Goal: Information Seeking & Learning: Learn about a topic

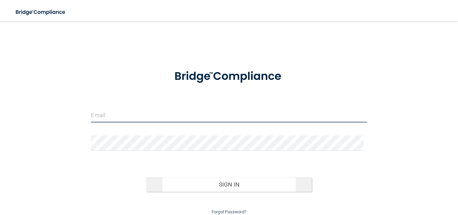
type input "[EMAIL_ADDRESS][DOMAIN_NAME]"
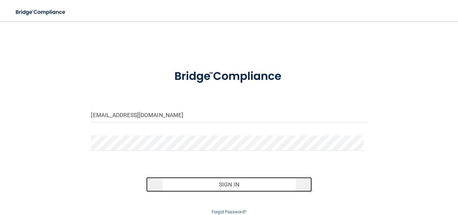
click at [215, 183] on button "Sign In" at bounding box center [229, 184] width 166 height 15
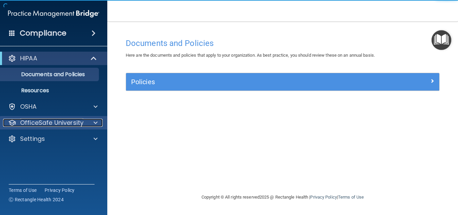
click at [94, 122] on span at bounding box center [96, 123] width 4 height 8
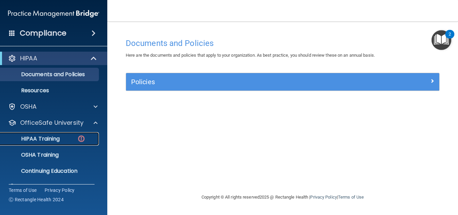
click at [42, 138] on p "HIPAA Training" at bounding box center [31, 138] width 55 height 7
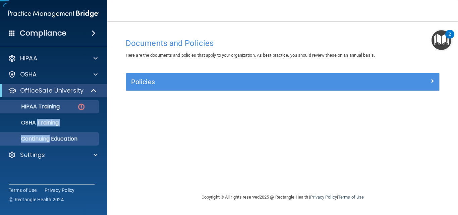
click at [42, 138] on ul "HIPAA Training OSHA Training Continuing Education" at bounding box center [53, 121] width 121 height 48
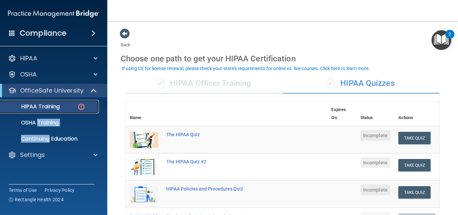
click at [57, 106] on p "HIPAA Training" at bounding box center [31, 106] width 55 height 7
click at [94, 89] on span at bounding box center [95, 90] width 6 height 8
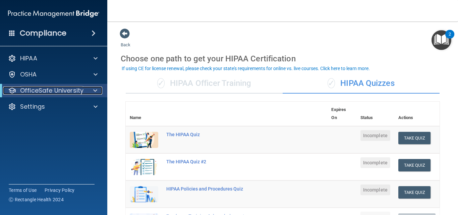
click at [96, 91] on span at bounding box center [95, 90] width 4 height 8
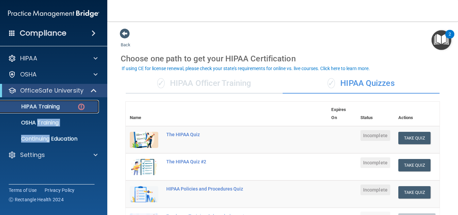
click at [53, 104] on p "HIPAA Training" at bounding box center [31, 106] width 55 height 7
click at [402, 140] on button "Take Quiz" at bounding box center [414, 138] width 32 height 12
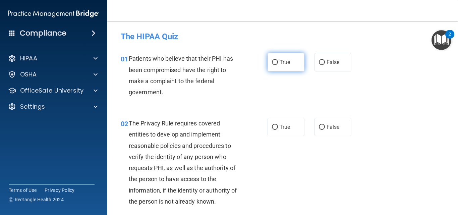
click at [273, 64] on input "True" at bounding box center [275, 62] width 6 height 5
radio input "true"
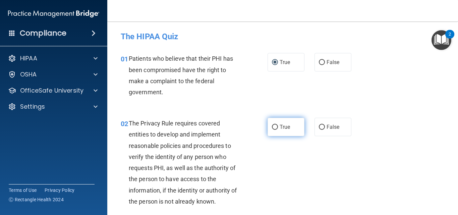
click at [273, 126] on input "True" at bounding box center [275, 127] width 6 height 5
radio input "true"
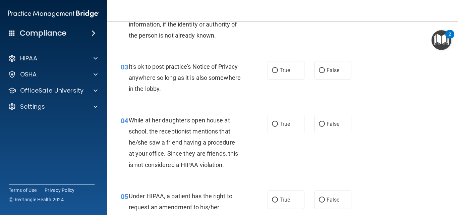
scroll to position [173, 0]
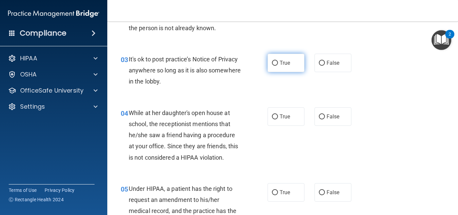
click at [272, 61] on input "True" at bounding box center [275, 63] width 6 height 5
radio input "true"
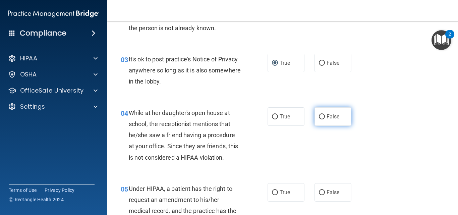
click at [319, 116] on input "False" at bounding box center [322, 116] width 6 height 5
radio input "true"
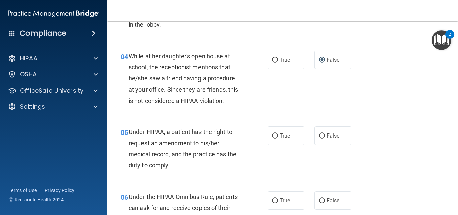
scroll to position [290, 0]
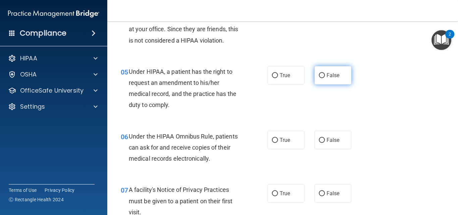
click at [319, 75] on input "False" at bounding box center [322, 75] width 6 height 5
radio input "true"
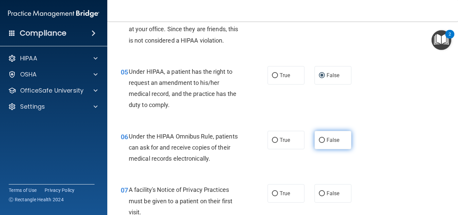
click at [319, 142] on input "False" at bounding box center [322, 140] width 6 height 5
radio input "true"
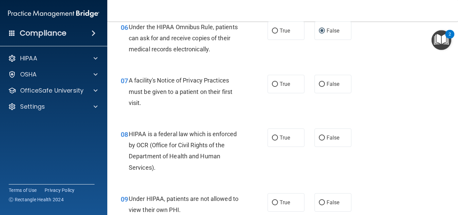
scroll to position [403, 0]
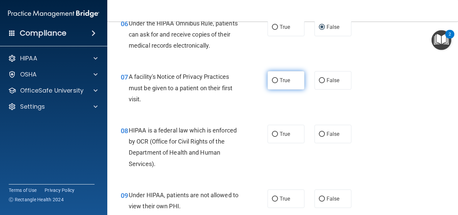
click at [275, 81] on input "True" at bounding box center [275, 80] width 6 height 5
radio input "true"
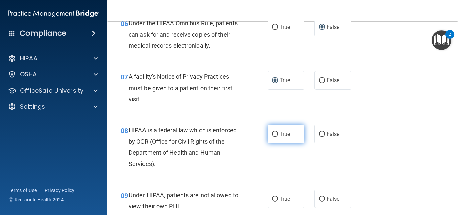
click at [273, 135] on input "True" at bounding box center [275, 134] width 6 height 5
radio input "true"
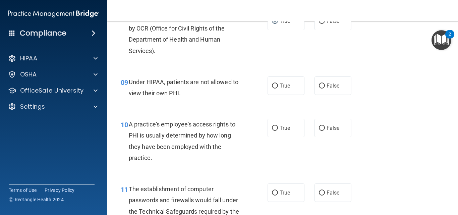
scroll to position [520, 0]
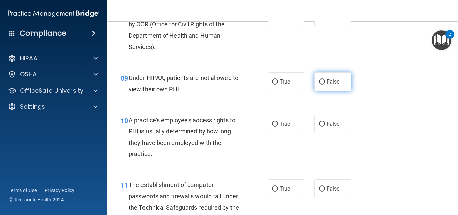
click at [319, 81] on input "False" at bounding box center [322, 81] width 6 height 5
radio input "true"
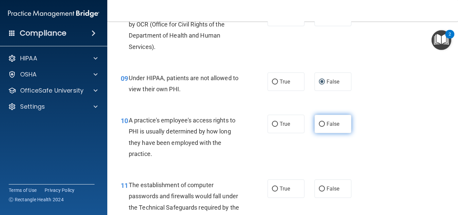
click at [319, 124] on input "False" at bounding box center [322, 124] width 6 height 5
radio input "true"
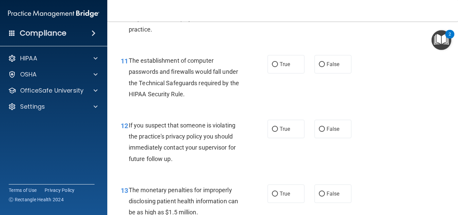
scroll to position [652, 0]
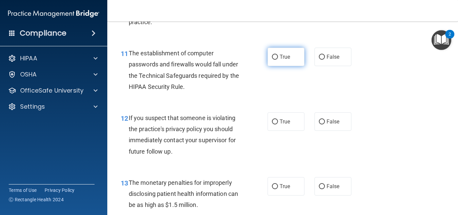
click at [273, 57] on input "True" at bounding box center [275, 57] width 6 height 5
radio input "true"
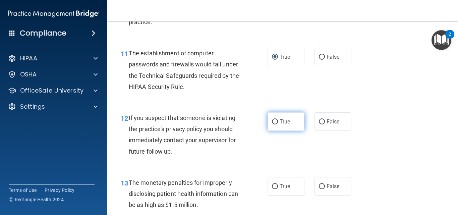
click at [274, 121] on input "True" at bounding box center [275, 121] width 6 height 5
radio input "true"
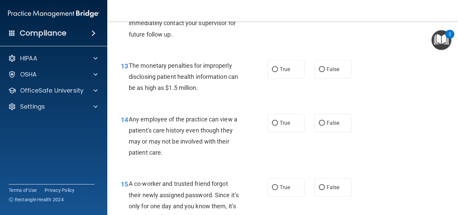
scroll to position [773, 0]
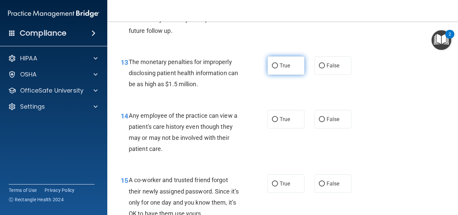
click at [272, 65] on input "True" at bounding box center [275, 65] width 6 height 5
radio input "true"
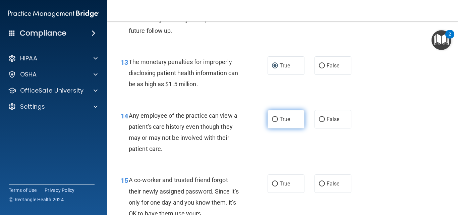
click at [272, 118] on input "True" at bounding box center [275, 119] width 6 height 5
radio input "true"
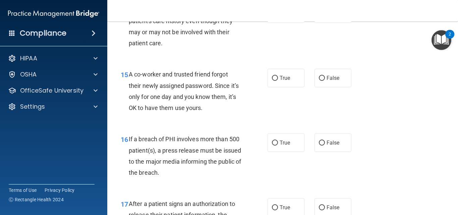
scroll to position [886, 0]
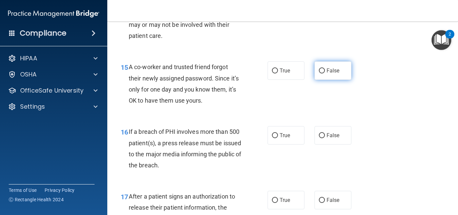
click at [320, 68] on input "False" at bounding box center [322, 70] width 6 height 5
radio input "true"
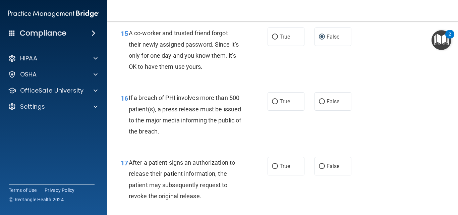
scroll to position [946, 0]
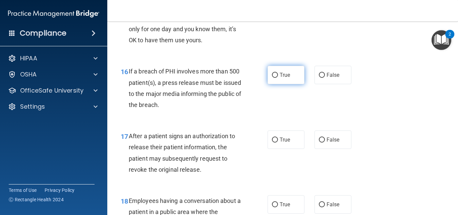
click at [274, 75] on input "True" at bounding box center [275, 75] width 6 height 5
radio input "true"
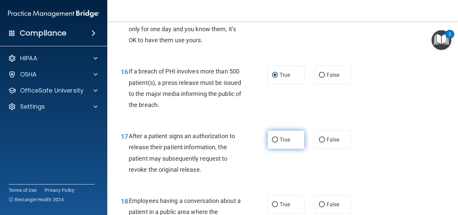
click at [272, 141] on input "True" at bounding box center [275, 139] width 6 height 5
radio input "true"
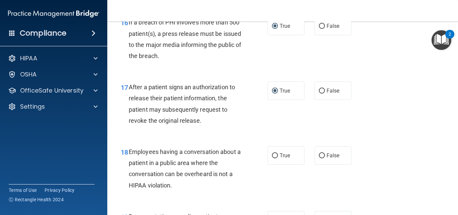
scroll to position [1010, 0]
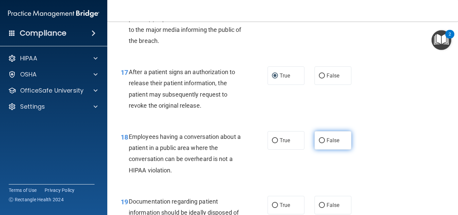
click at [319, 140] on input "False" at bounding box center [322, 140] width 6 height 5
radio input "true"
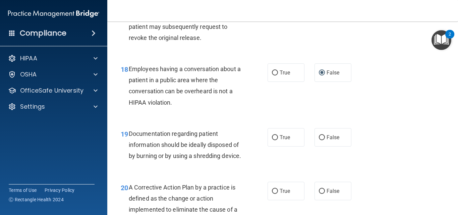
scroll to position [1085, 0]
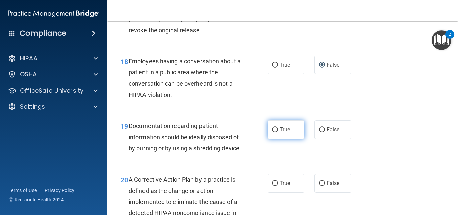
click at [272, 129] on input "True" at bounding box center [275, 129] width 6 height 5
radio input "true"
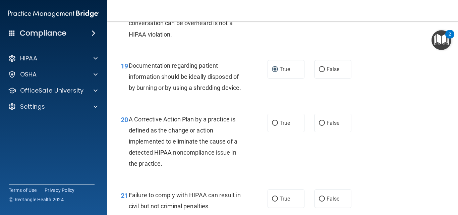
scroll to position [1157, 0]
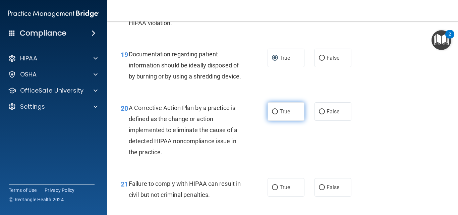
click at [272, 114] on input "True" at bounding box center [275, 111] width 6 height 5
radio input "true"
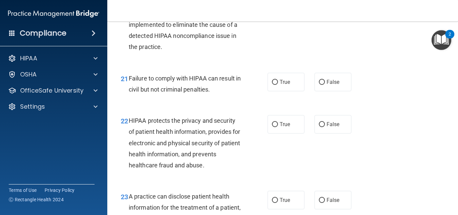
scroll to position [1277, 0]
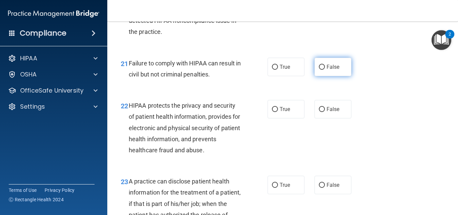
click at [319, 70] on input "False" at bounding box center [322, 67] width 6 height 5
radio input "true"
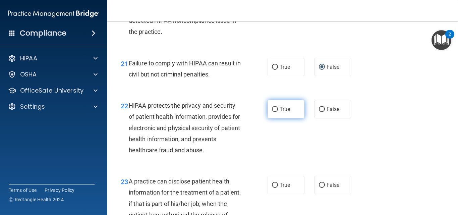
click at [272, 112] on input "True" at bounding box center [275, 109] width 6 height 5
radio input "true"
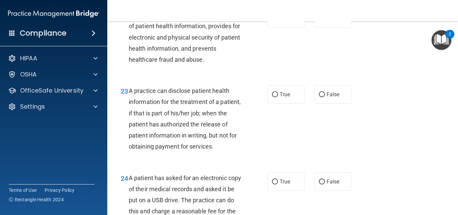
scroll to position [1376, 0]
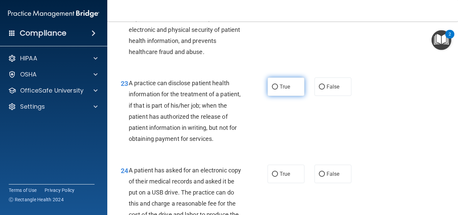
click at [274, 89] on input "True" at bounding box center [275, 86] width 6 height 5
radio input "true"
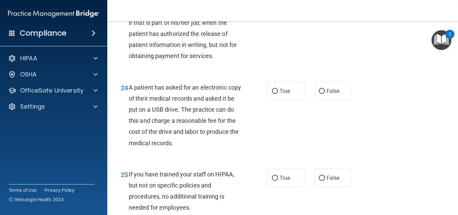
scroll to position [1481, 0]
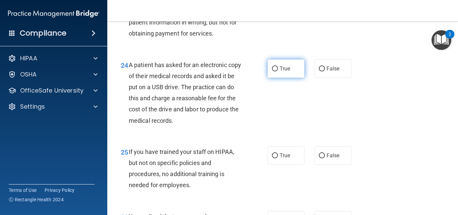
click at [272, 71] on input "True" at bounding box center [275, 68] width 6 height 5
radio input "true"
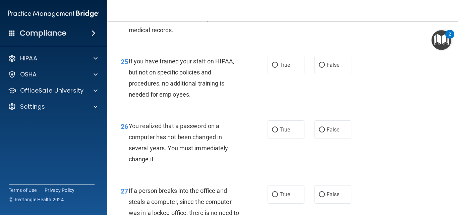
scroll to position [1586, 0]
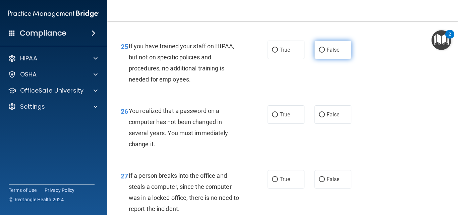
click at [321, 53] on input "False" at bounding box center [322, 50] width 6 height 5
radio input "true"
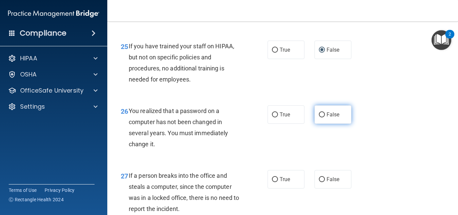
click at [319, 117] on input "False" at bounding box center [322, 114] width 6 height 5
radio input "true"
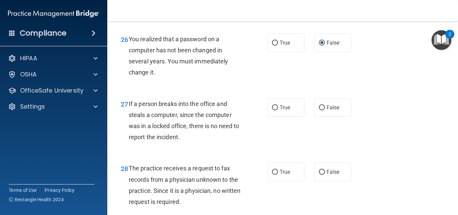
scroll to position [1685, 0]
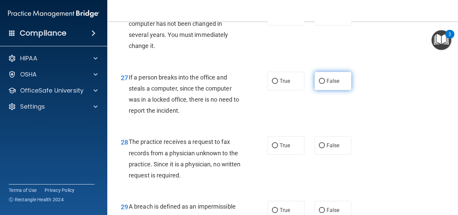
click at [319, 84] on input "False" at bounding box center [322, 81] width 6 height 5
radio input "true"
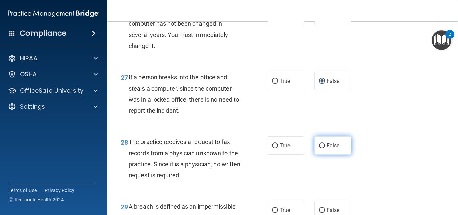
click at [319, 148] on input "False" at bounding box center [322, 145] width 6 height 5
radio input "true"
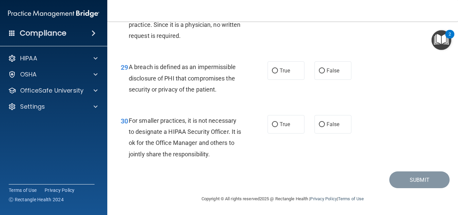
scroll to position [1843, 0]
click at [272, 73] on input "True" at bounding box center [275, 70] width 6 height 5
radio input "true"
click at [319, 127] on input "False" at bounding box center [322, 124] width 6 height 5
radio input "true"
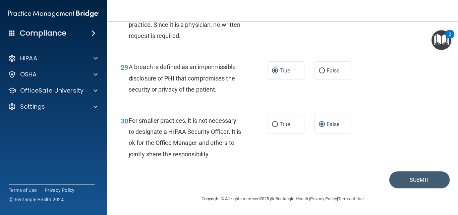
scroll to position [1846, 0]
click at [297, 179] on div "Submit" at bounding box center [283, 179] width 334 height 17
click at [298, 173] on div "Submit" at bounding box center [283, 179] width 334 height 17
click at [311, 45] on div "28 The practice receives a request to fax records from a physician unknown to t…" at bounding box center [283, 20] width 334 height 65
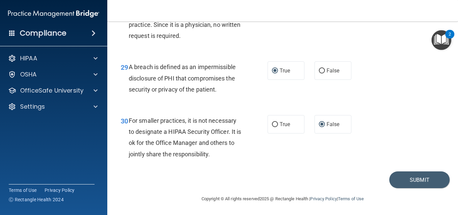
click at [340, 173] on div "Submit" at bounding box center [283, 179] width 334 height 17
click at [399, 180] on button "Submit" at bounding box center [419, 179] width 60 height 17
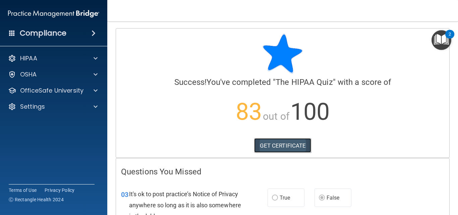
click at [277, 144] on link "GET CERTIFICATE" at bounding box center [282, 145] width 57 height 15
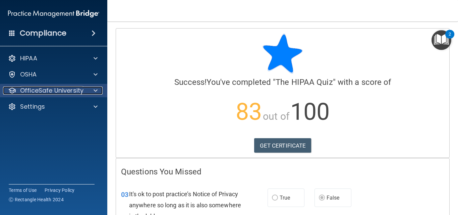
click at [94, 89] on span at bounding box center [96, 90] width 4 height 8
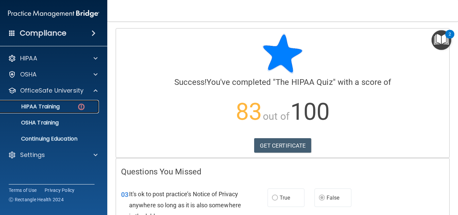
click at [58, 106] on p "HIPAA Training" at bounding box center [31, 106] width 55 height 7
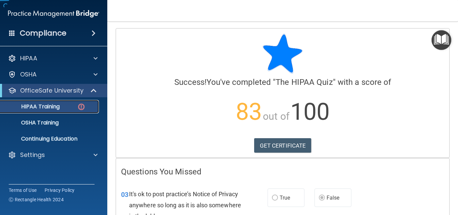
click at [58, 106] on p "HIPAA Training" at bounding box center [31, 106] width 55 height 7
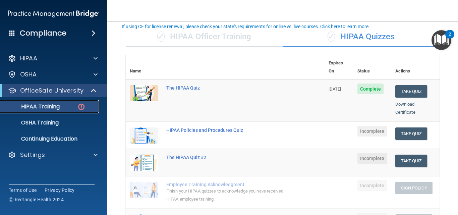
scroll to position [41, 0]
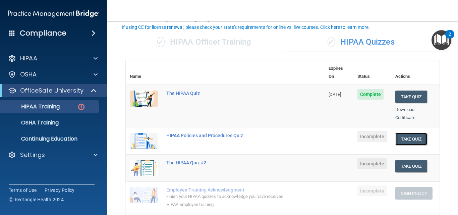
click at [408, 133] on button "Take Quiz" at bounding box center [411, 139] width 32 height 12
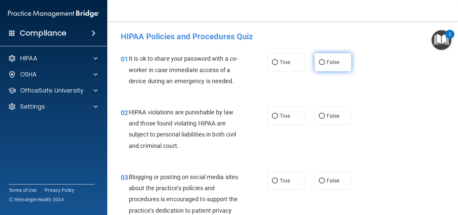
click at [319, 60] on input "False" at bounding box center [322, 62] width 6 height 5
radio input "true"
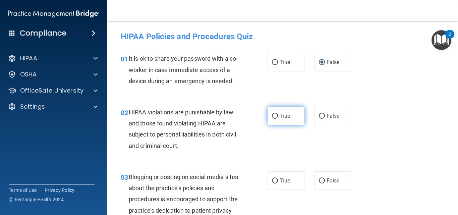
click at [272, 115] on input "True" at bounding box center [275, 116] width 6 height 5
radio input "true"
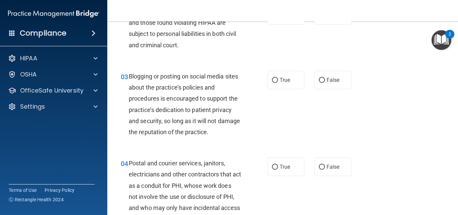
scroll to position [134, 0]
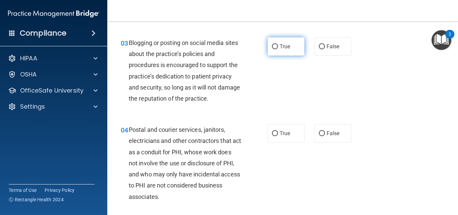
click at [272, 47] on input "True" at bounding box center [275, 46] width 6 height 5
radio input "true"
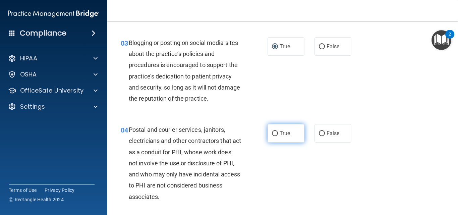
click at [273, 133] on input "True" at bounding box center [275, 133] width 6 height 5
radio input "true"
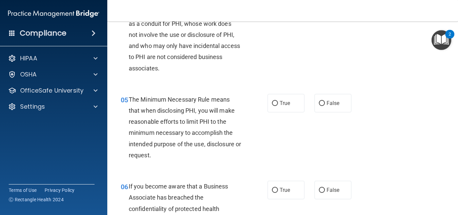
scroll to position [268, 0]
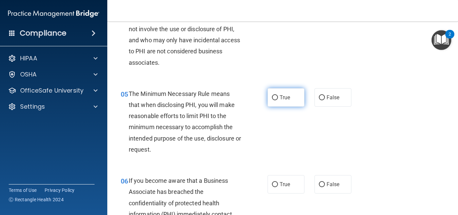
click at [274, 97] on input "True" at bounding box center [275, 97] width 6 height 5
radio input "true"
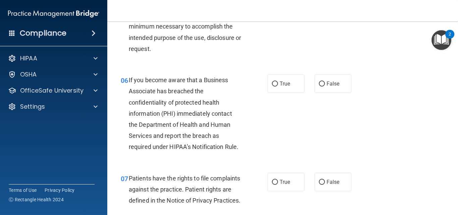
scroll to position [402, 0]
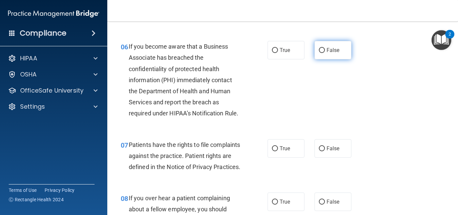
click at [319, 48] on input "False" at bounding box center [322, 50] width 6 height 5
radio input "true"
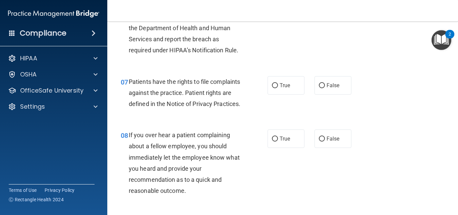
scroll to position [469, 0]
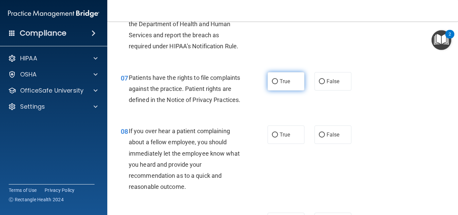
click at [272, 80] on input "True" at bounding box center [275, 81] width 6 height 5
radio input "true"
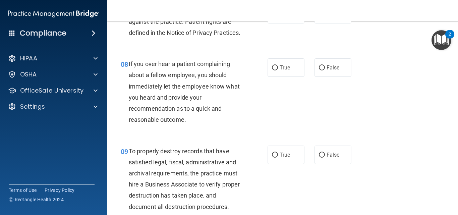
scroll to position [570, 0]
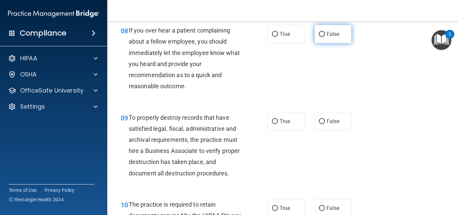
click at [319, 37] on input "False" at bounding box center [322, 34] width 6 height 5
radio input "true"
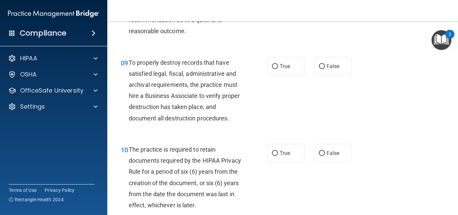
scroll to position [637, 0]
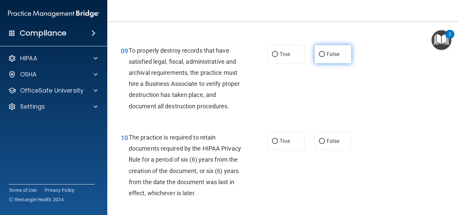
click at [319, 57] on input "False" at bounding box center [322, 54] width 6 height 5
radio input "true"
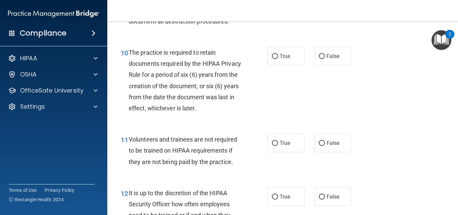
scroll to position [737, 0]
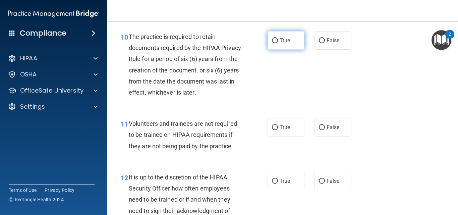
click at [272, 43] on input "True" at bounding box center [275, 40] width 6 height 5
radio input "true"
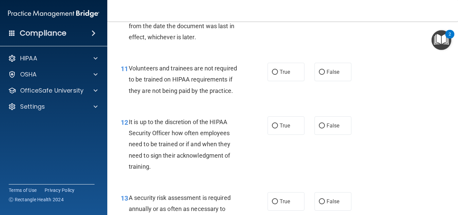
scroll to position [804, 0]
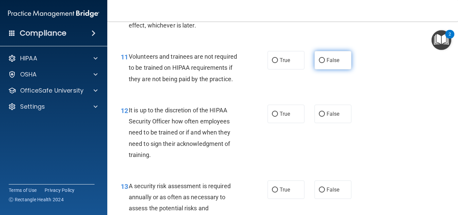
click at [320, 63] on input "False" at bounding box center [322, 60] width 6 height 5
radio input "true"
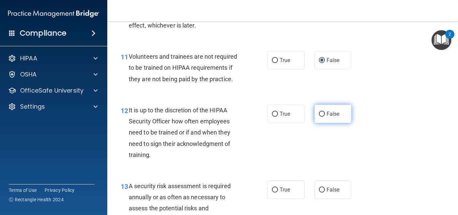
click at [321, 117] on input "False" at bounding box center [322, 114] width 6 height 5
radio input "true"
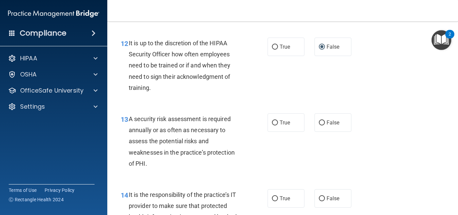
scroll to position [905, 0]
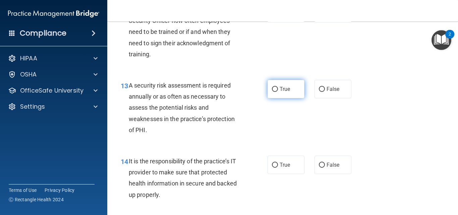
click at [273, 92] on input "True" at bounding box center [275, 89] width 6 height 5
radio input "true"
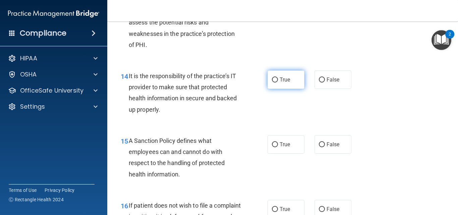
scroll to position [1006, 0]
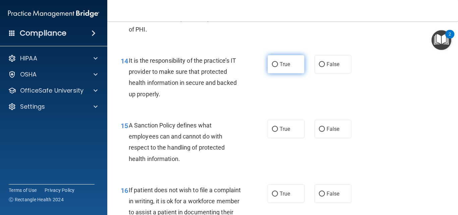
click at [273, 67] on input "True" at bounding box center [275, 64] width 6 height 5
radio input "true"
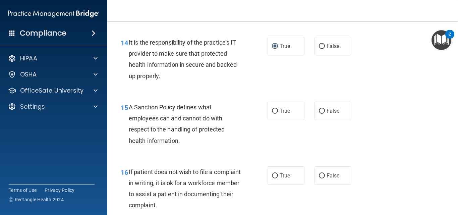
scroll to position [1039, 0]
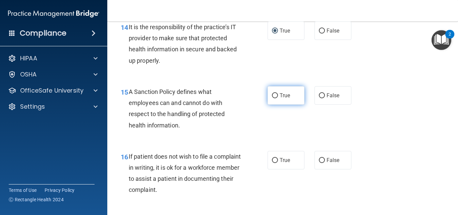
click at [272, 98] on input "True" at bounding box center [275, 95] width 6 height 5
radio input "true"
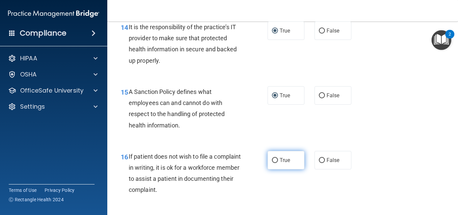
click at [274, 163] on input "True" at bounding box center [275, 160] width 6 height 5
radio input "true"
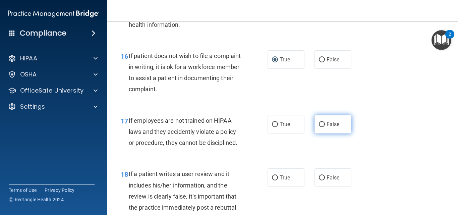
click at [319, 127] on input "False" at bounding box center [322, 124] width 6 height 5
radio input "true"
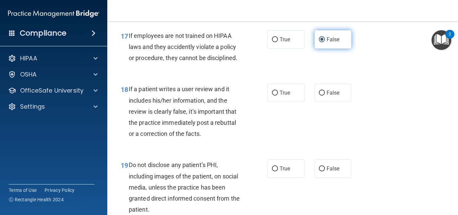
scroll to position [1240, 0]
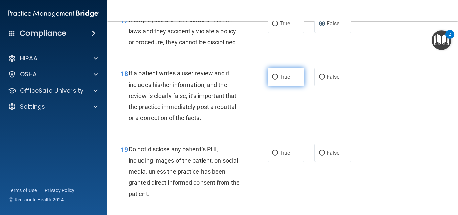
click at [272, 80] on input "True" at bounding box center [275, 77] width 6 height 5
radio input "true"
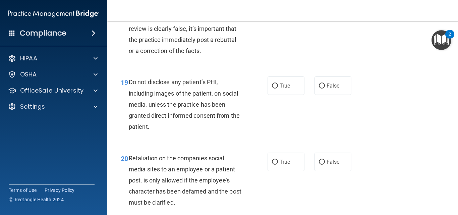
scroll to position [1341, 0]
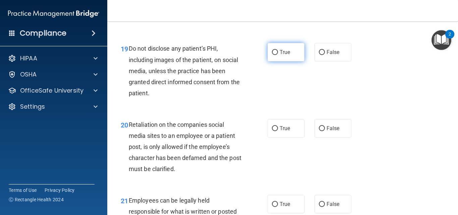
click at [272, 55] on input "True" at bounding box center [275, 52] width 6 height 5
radio input "true"
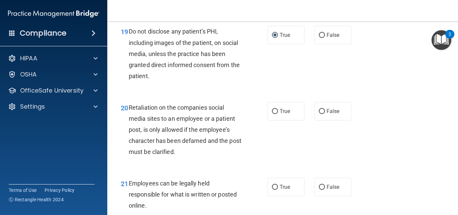
scroll to position [1374, 0]
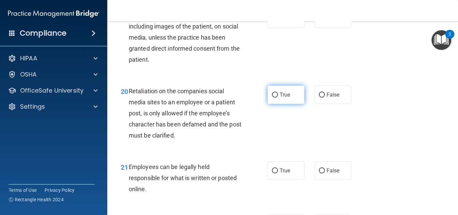
click at [272, 98] on input "True" at bounding box center [275, 95] width 6 height 5
radio input "true"
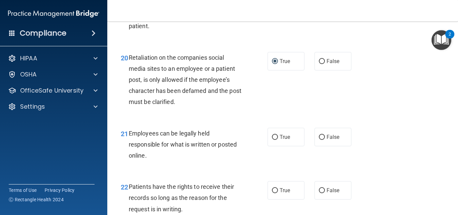
scroll to position [1441, 0]
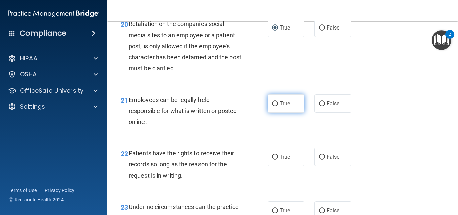
click at [272, 106] on input "True" at bounding box center [275, 103] width 6 height 5
radio input "true"
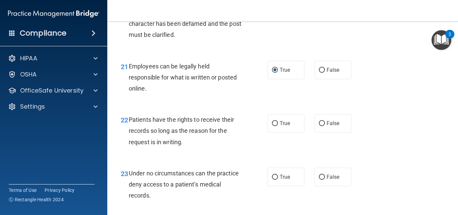
scroll to position [1508, 0]
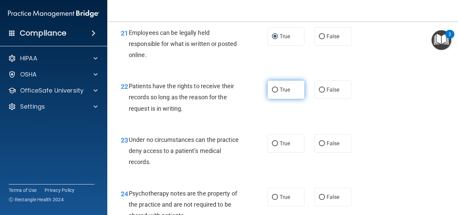
click at [273, 93] on input "True" at bounding box center [275, 89] width 6 height 5
radio input "true"
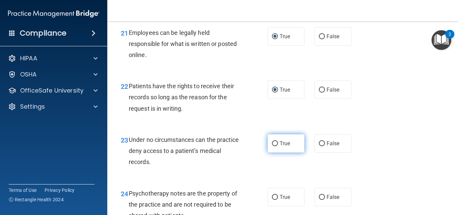
click at [272, 146] on input "True" at bounding box center [275, 143] width 6 height 5
radio input "true"
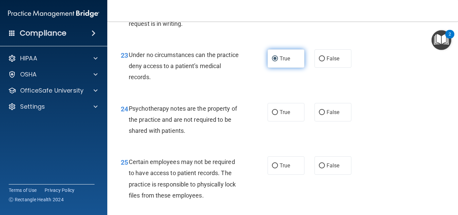
scroll to position [1609, 0]
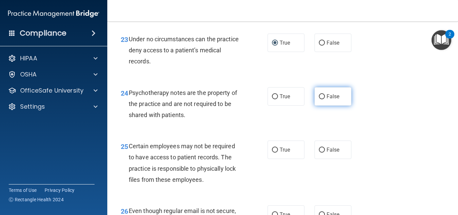
click at [320, 99] on input "False" at bounding box center [322, 96] width 6 height 5
radio input "true"
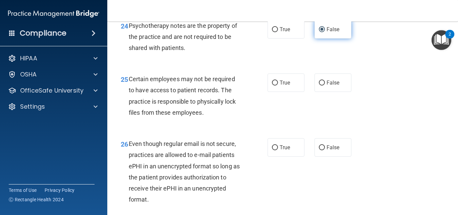
scroll to position [1709, 0]
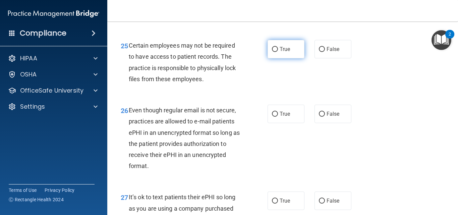
click at [272, 52] on input "True" at bounding box center [275, 49] width 6 height 5
radio input "true"
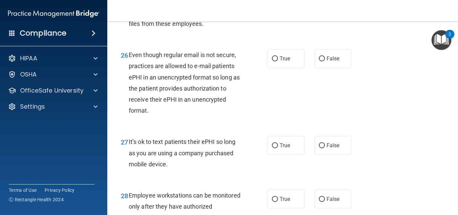
scroll to position [1776, 0]
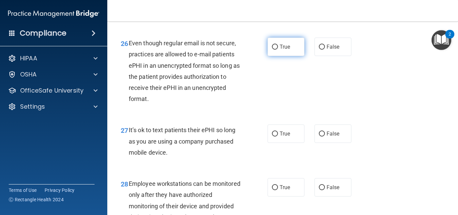
click at [273, 50] on input "True" at bounding box center [275, 47] width 6 height 5
radio input "true"
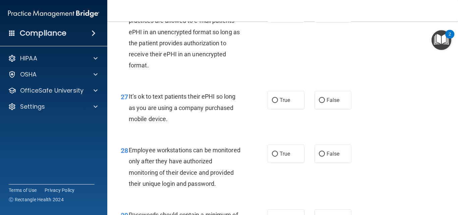
scroll to position [1843, 0]
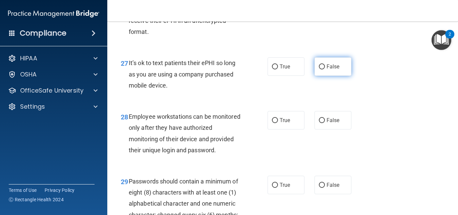
click at [319, 69] on input "False" at bounding box center [322, 66] width 6 height 5
radio input "true"
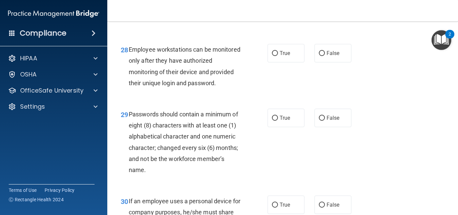
scroll to position [1944, 0]
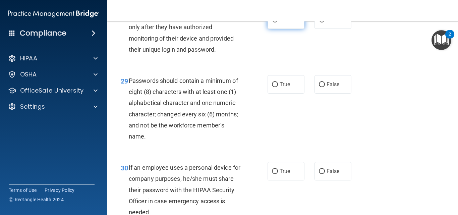
click at [272, 22] on input "True" at bounding box center [275, 19] width 6 height 5
radio input "true"
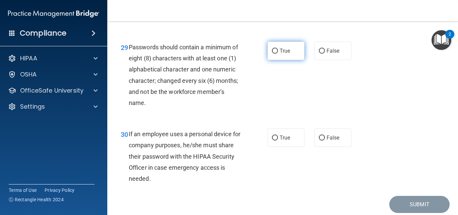
click at [272, 54] on input "True" at bounding box center [275, 51] width 6 height 5
radio input "true"
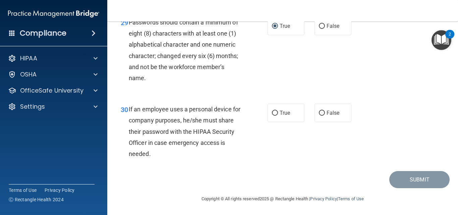
scroll to position [2011, 0]
click at [272, 116] on input "True" at bounding box center [275, 113] width 6 height 5
radio input "true"
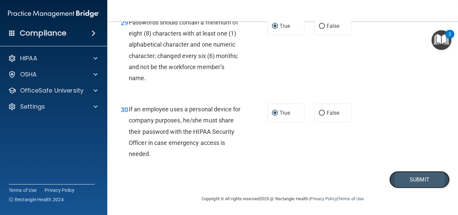
click at [408, 188] on button "Submit" at bounding box center [419, 179] width 60 height 17
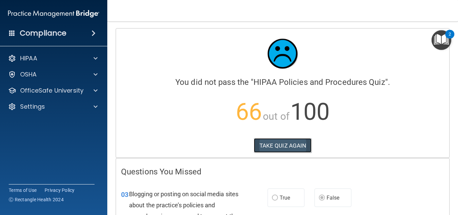
click at [286, 144] on button "TAKE QUIZ AGAIN" at bounding box center [283, 145] width 58 height 15
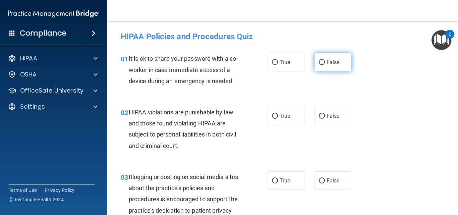
click at [319, 63] on input "False" at bounding box center [322, 62] width 6 height 5
radio input "true"
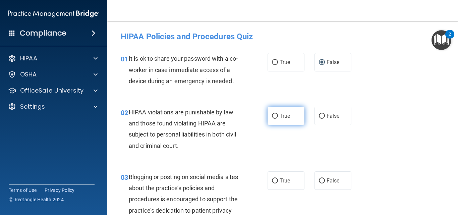
click at [273, 115] on input "True" at bounding box center [275, 116] width 6 height 5
radio input "true"
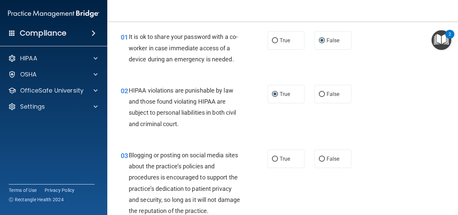
scroll to position [34, 0]
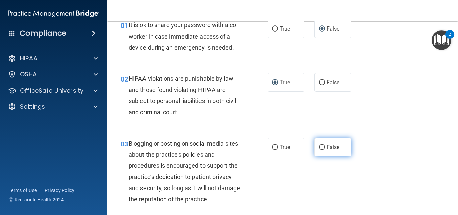
click at [319, 146] on input "False" at bounding box center [322, 147] width 6 height 5
radio input "true"
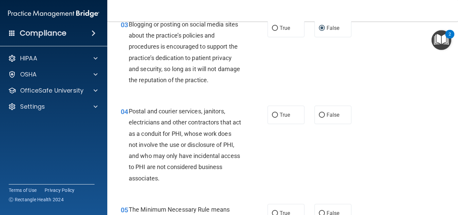
scroll to position [168, 0]
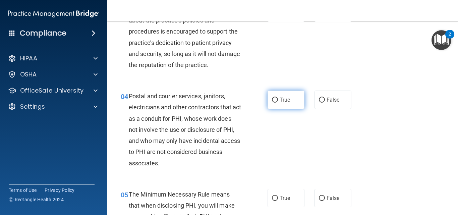
click at [272, 99] on input "True" at bounding box center [275, 100] width 6 height 5
radio input "true"
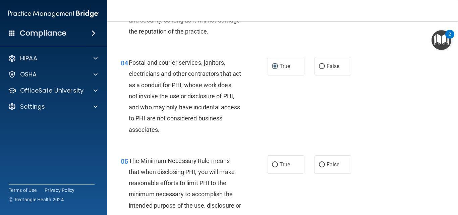
scroll to position [235, 0]
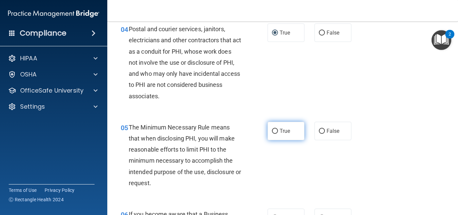
click at [272, 129] on input "True" at bounding box center [275, 131] width 6 height 5
radio input "true"
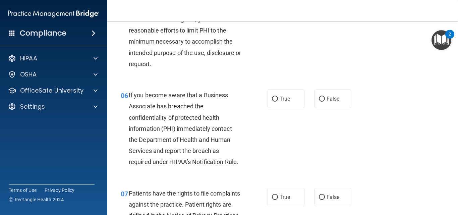
scroll to position [369, 0]
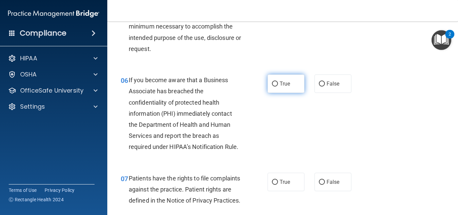
click at [274, 84] on input "True" at bounding box center [275, 83] width 6 height 5
radio input "true"
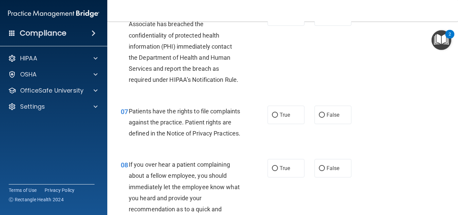
scroll to position [469, 0]
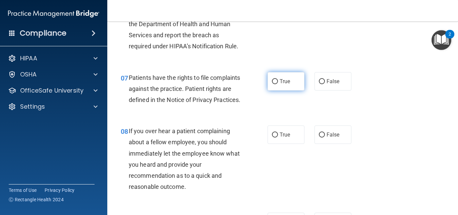
click at [273, 81] on input "True" at bounding box center [275, 81] width 6 height 5
radio input "true"
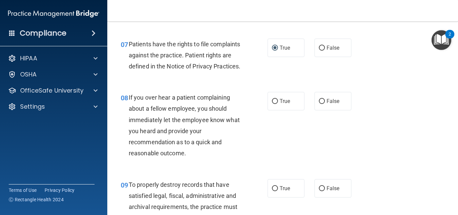
scroll to position [536, 0]
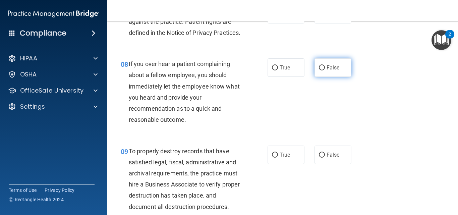
click at [321, 70] on input "False" at bounding box center [322, 67] width 6 height 5
radio input "true"
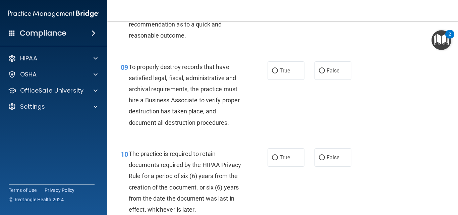
scroll to position [637, 0]
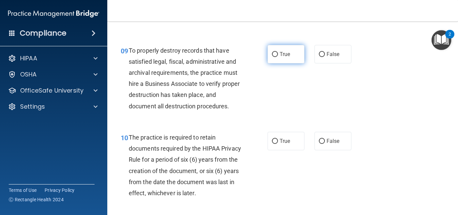
click at [275, 57] on input "True" at bounding box center [275, 54] width 6 height 5
radio input "true"
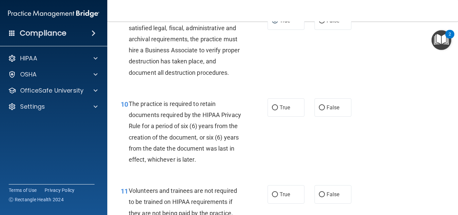
scroll to position [704, 0]
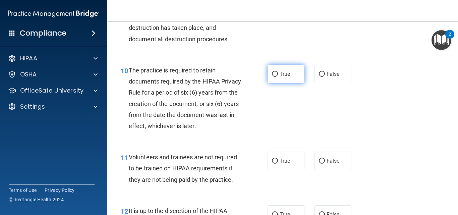
click at [272, 77] on input "True" at bounding box center [275, 74] width 6 height 5
radio input "true"
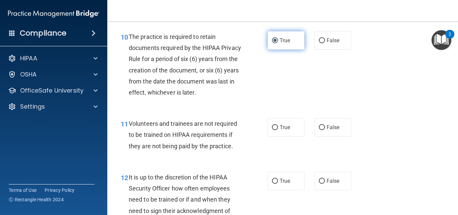
scroll to position [771, 0]
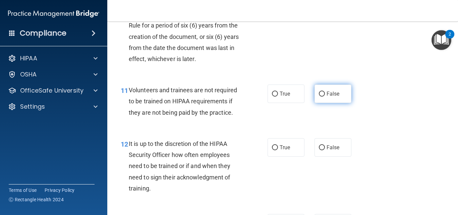
click at [319, 97] on input "False" at bounding box center [322, 94] width 6 height 5
radio input "true"
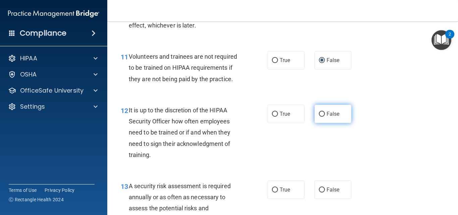
click at [319, 117] on input "False" at bounding box center [322, 114] width 6 height 5
radio input "true"
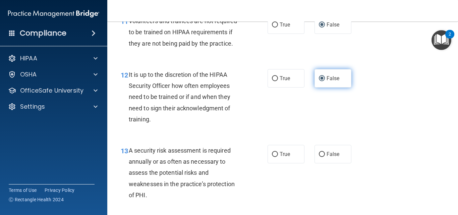
scroll to position [871, 0]
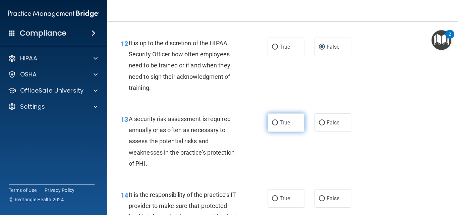
click at [272, 125] on input "True" at bounding box center [275, 122] width 6 height 5
radio input "true"
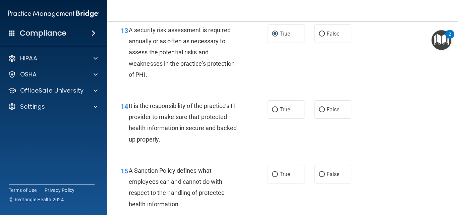
scroll to position [972, 0]
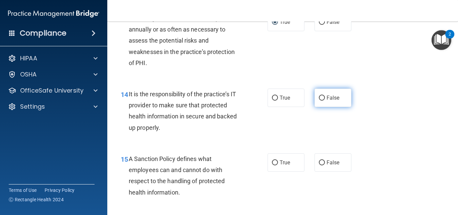
click at [319, 101] on input "False" at bounding box center [322, 98] width 6 height 5
radio input "true"
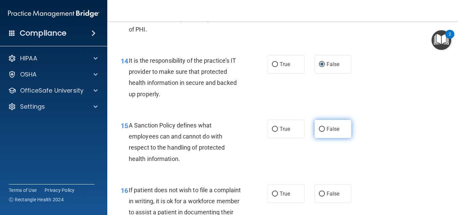
click at [319, 132] on input "False" at bounding box center [322, 129] width 6 height 5
radio input "true"
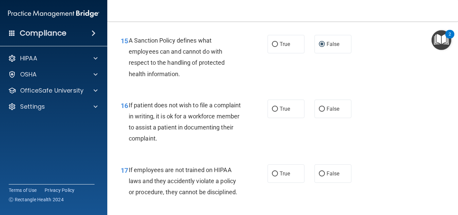
scroll to position [1106, 0]
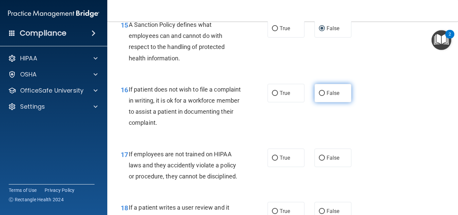
click at [319, 96] on input "False" at bounding box center [322, 93] width 6 height 5
radio input "true"
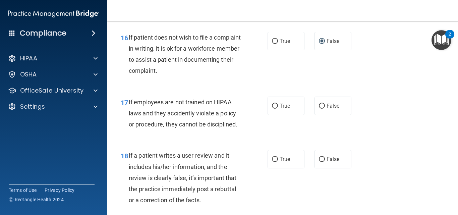
scroll to position [1173, 0]
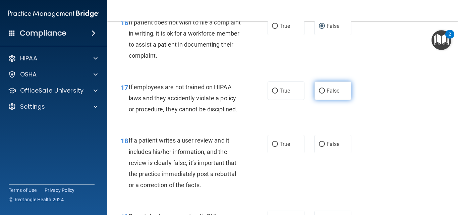
click at [319, 94] on input "False" at bounding box center [322, 90] width 6 height 5
radio input "true"
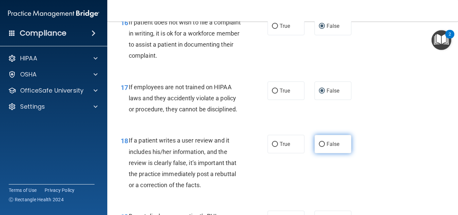
click at [319, 147] on input "False" at bounding box center [322, 144] width 6 height 5
radio input "true"
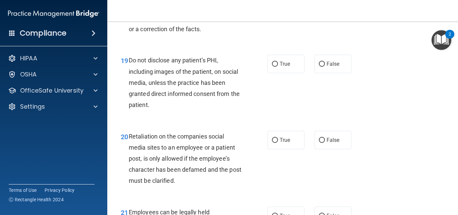
scroll to position [1341, 0]
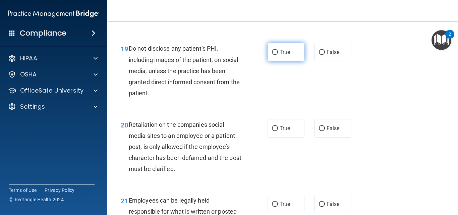
click at [272, 55] on input "True" at bounding box center [275, 52] width 6 height 5
radio input "true"
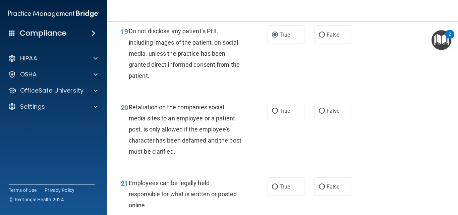
scroll to position [1374, 0]
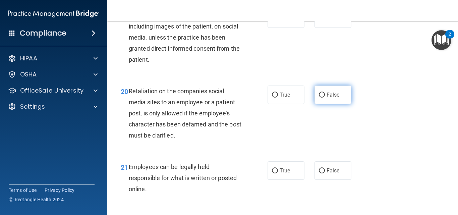
click at [319, 98] on input "False" at bounding box center [322, 95] width 6 height 5
radio input "true"
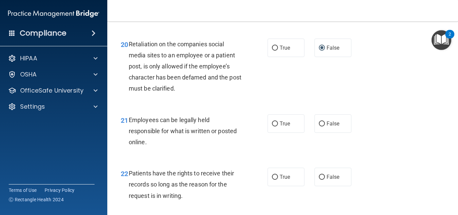
scroll to position [1441, 0]
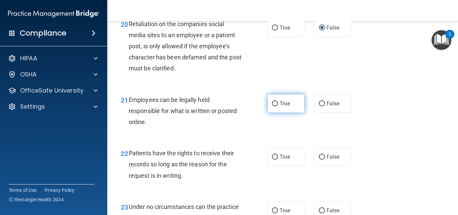
click at [272, 106] on input "True" at bounding box center [275, 103] width 6 height 5
radio input "true"
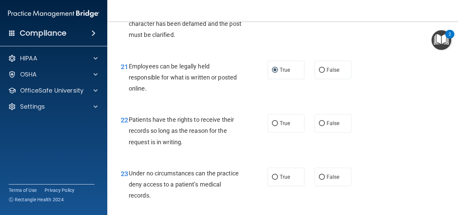
scroll to position [1508, 0]
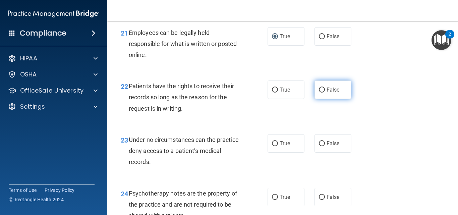
click at [319, 93] on input "False" at bounding box center [322, 89] width 6 height 5
radio input "true"
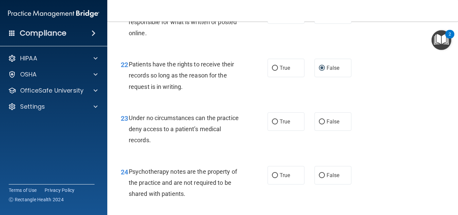
scroll to position [1542, 0]
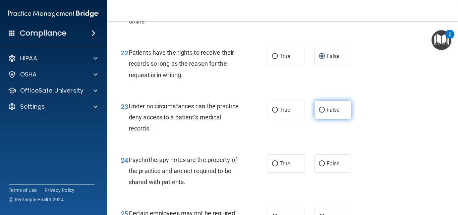
click at [319, 113] on input "False" at bounding box center [322, 110] width 6 height 5
radio input "true"
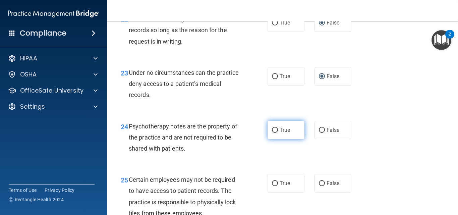
click at [273, 133] on input "True" at bounding box center [275, 130] width 6 height 5
radio input "true"
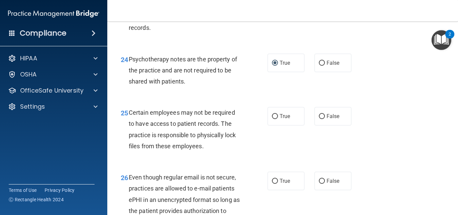
scroll to position [1676, 0]
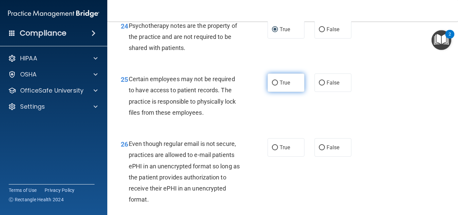
click at [272, 85] on input "True" at bounding box center [275, 82] width 6 height 5
radio input "true"
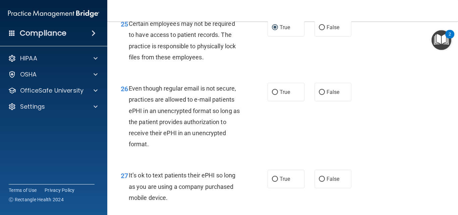
scroll to position [1743, 0]
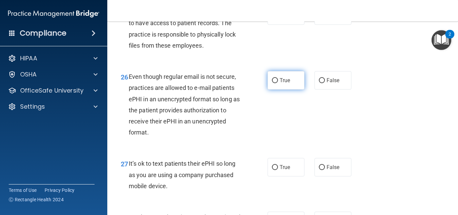
click at [272, 83] on input "True" at bounding box center [275, 80] width 6 height 5
radio input "true"
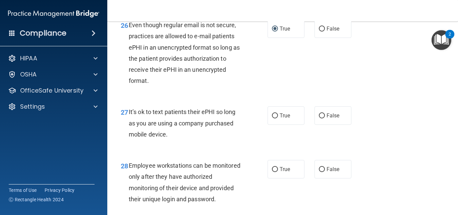
scroll to position [1810, 0]
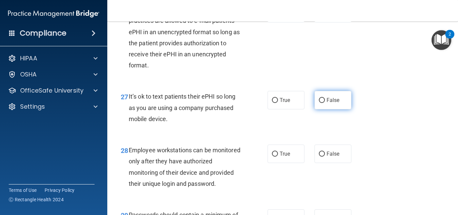
click at [319, 103] on input "False" at bounding box center [322, 100] width 6 height 5
radio input "true"
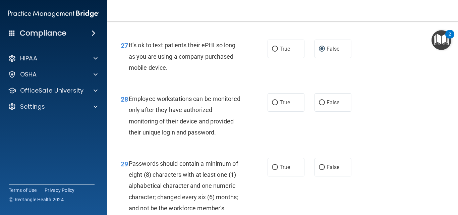
scroll to position [1877, 0]
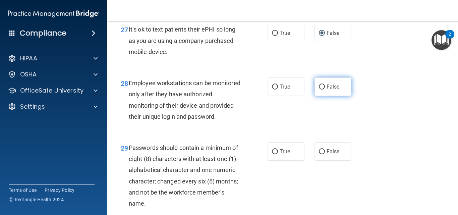
click at [320, 89] on input "False" at bounding box center [322, 86] width 6 height 5
radio input "true"
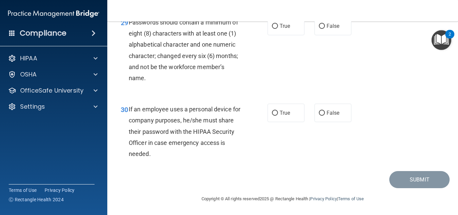
scroll to position [2011, 0]
click at [272, 29] on input "True" at bounding box center [275, 26] width 6 height 5
radio input "true"
click at [319, 116] on input "False" at bounding box center [322, 113] width 6 height 5
radio input "true"
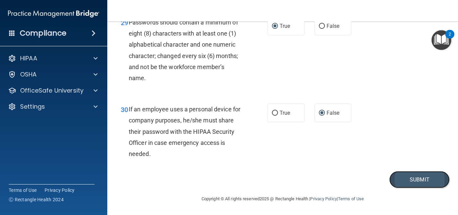
click at [404, 188] on button "Submit" at bounding box center [419, 179] width 60 height 17
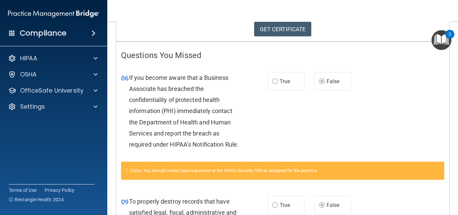
scroll to position [39, 0]
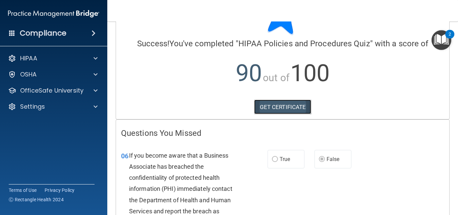
click at [266, 106] on link "GET CERTIFICATE" at bounding box center [282, 107] width 57 height 15
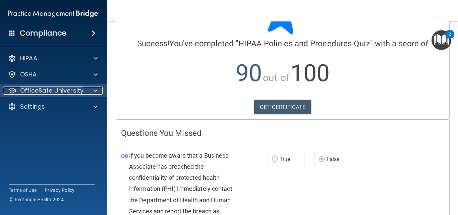
click at [95, 90] on span at bounding box center [96, 90] width 4 height 8
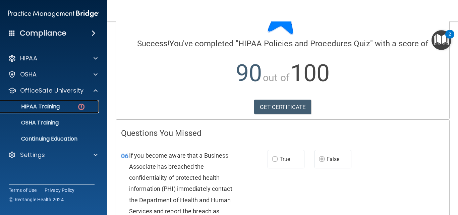
click at [56, 104] on p "HIPAA Training" at bounding box center [31, 106] width 55 height 7
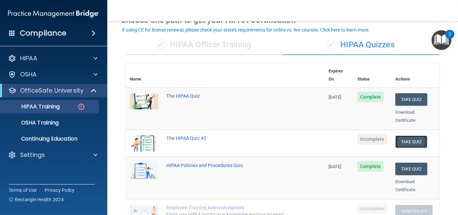
click at [409, 135] on button "Take Quiz" at bounding box center [411, 141] width 32 height 12
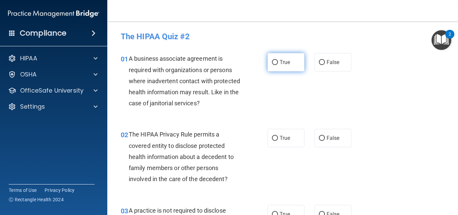
click at [272, 63] on input "True" at bounding box center [275, 62] width 6 height 5
radio input "true"
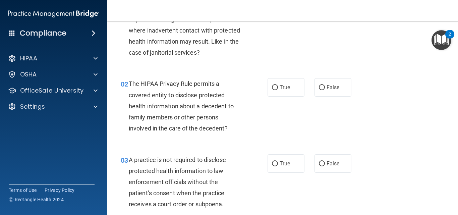
scroll to position [67, 0]
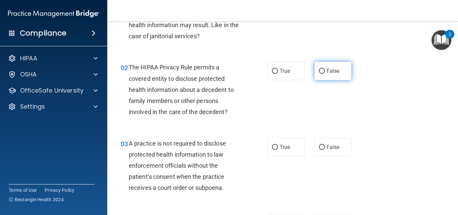
click at [320, 71] on input "False" at bounding box center [322, 71] width 6 height 5
radio input "true"
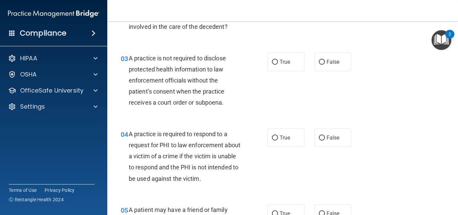
scroll to position [168, 0]
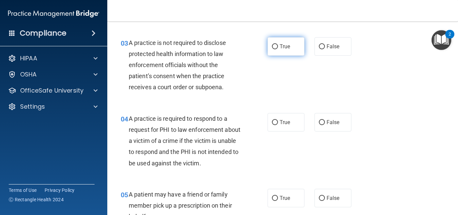
click at [275, 45] on input "True" at bounding box center [275, 46] width 6 height 5
radio input "true"
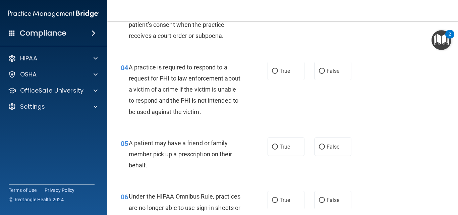
scroll to position [235, 0]
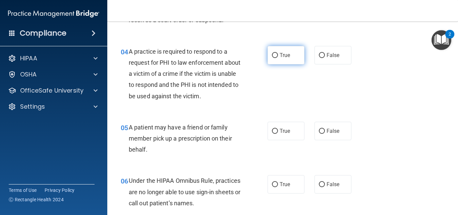
click at [272, 54] on input "True" at bounding box center [275, 55] width 6 height 5
radio input "true"
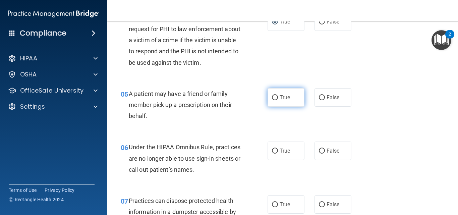
click at [275, 96] on input "True" at bounding box center [275, 97] width 6 height 5
radio input "true"
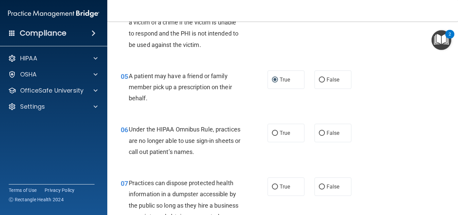
scroll to position [302, 0]
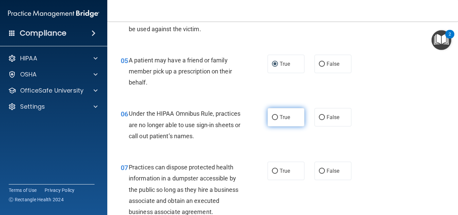
click at [272, 116] on input "True" at bounding box center [275, 117] width 6 height 5
radio input "true"
click at [273, 116] on input "True" at bounding box center [275, 117] width 6 height 5
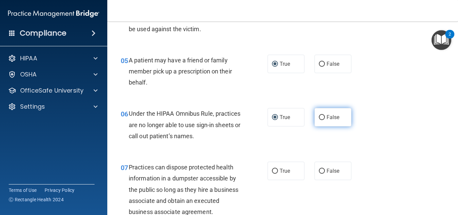
click at [319, 115] on input "False" at bounding box center [322, 117] width 6 height 5
radio input "true"
radio input "false"
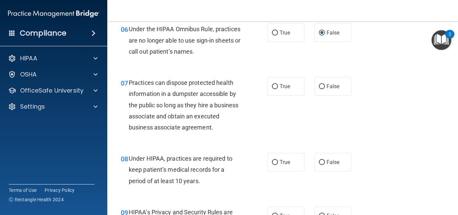
scroll to position [402, 0]
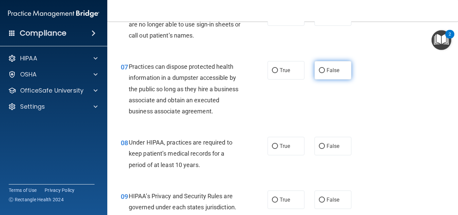
click at [319, 69] on input "False" at bounding box center [322, 70] width 6 height 5
radio input "true"
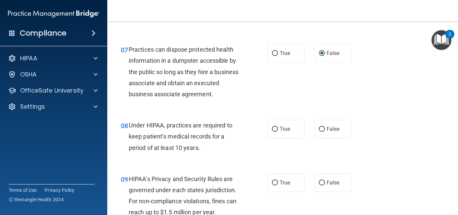
scroll to position [436, 0]
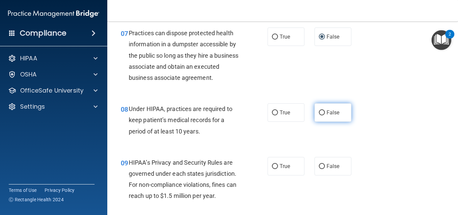
click at [320, 112] on input "False" at bounding box center [322, 112] width 6 height 5
radio input "true"
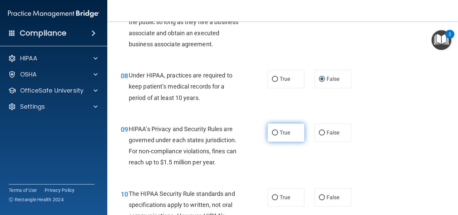
click at [272, 132] on input "True" at bounding box center [275, 132] width 6 height 5
radio input "true"
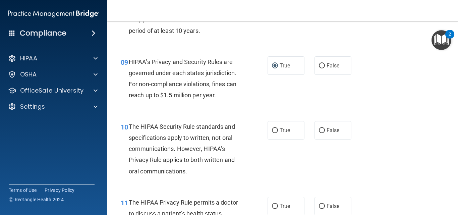
scroll to position [570, 0]
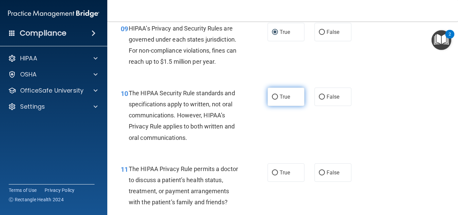
click at [275, 95] on input "True" at bounding box center [275, 97] width 6 height 5
radio input "true"
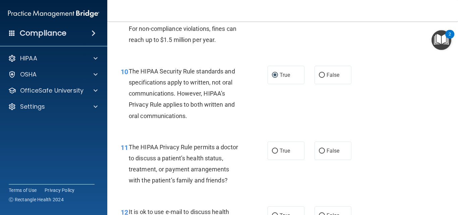
scroll to position [603, 0]
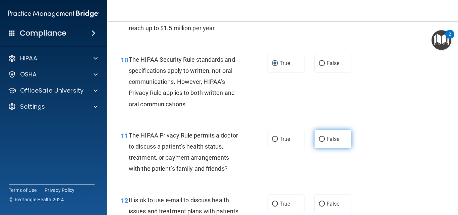
click at [319, 137] on input "False" at bounding box center [322, 139] width 6 height 5
radio input "true"
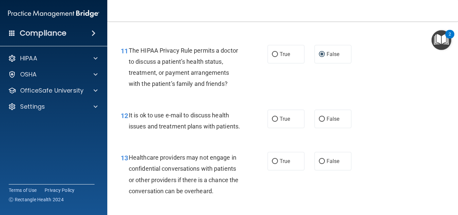
scroll to position [704, 0]
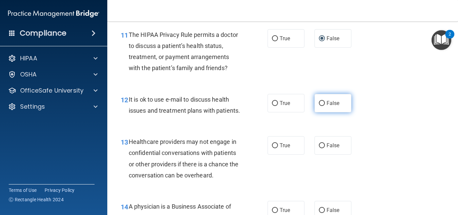
click at [319, 103] on input "False" at bounding box center [322, 103] width 6 height 5
radio input "true"
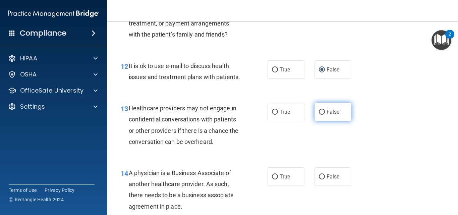
scroll to position [771, 0]
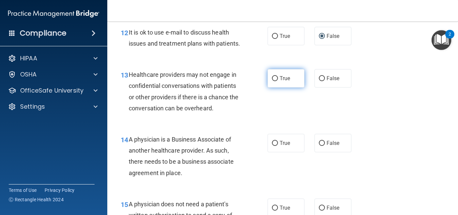
click at [273, 81] on input "True" at bounding box center [275, 78] width 6 height 5
radio input "true"
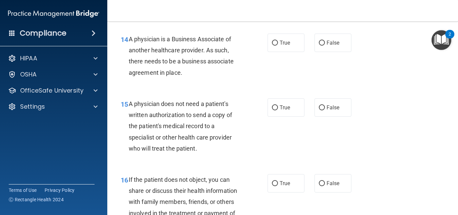
scroll to position [871, 0]
click at [272, 45] on input "True" at bounding box center [275, 42] width 6 height 5
radio input "true"
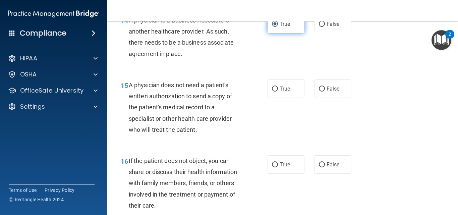
scroll to position [905, 0]
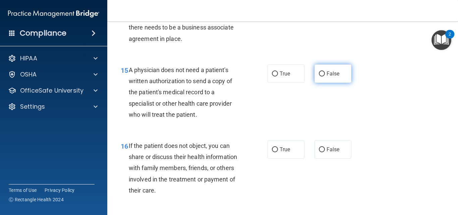
click at [320, 76] on input "False" at bounding box center [322, 73] width 6 height 5
radio input "true"
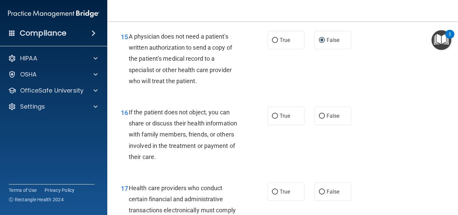
scroll to position [972, 0]
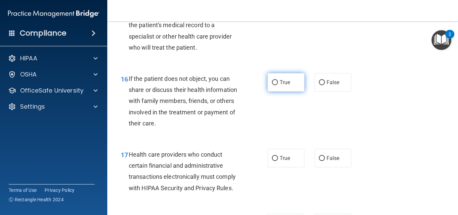
click at [272, 85] on input "True" at bounding box center [275, 82] width 6 height 5
radio input "true"
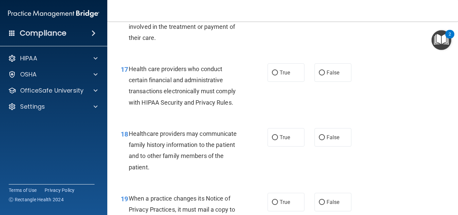
scroll to position [1073, 0]
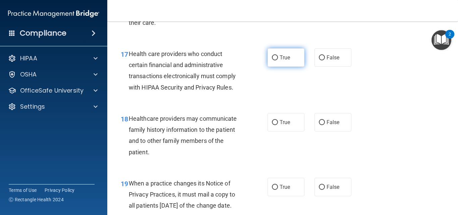
click at [273, 60] on input "True" at bounding box center [275, 57] width 6 height 5
radio input "true"
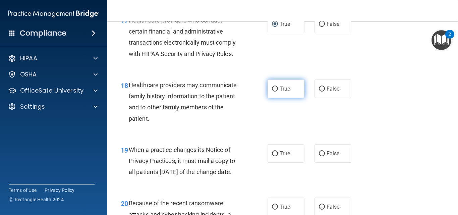
scroll to position [1140, 0]
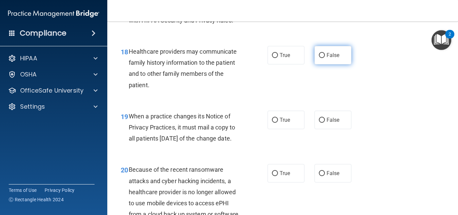
click at [319, 58] on input "False" at bounding box center [322, 55] width 6 height 5
radio input "true"
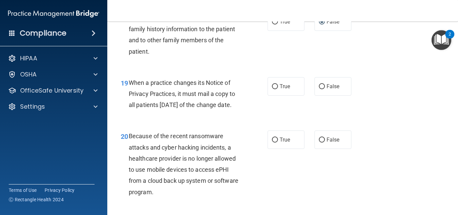
scroll to position [1207, 0]
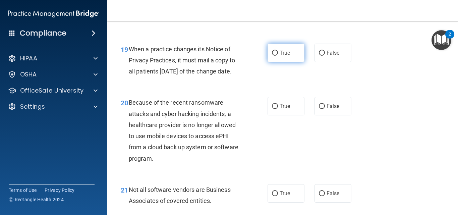
click at [272, 56] on input "True" at bounding box center [275, 53] width 6 height 5
radio input "true"
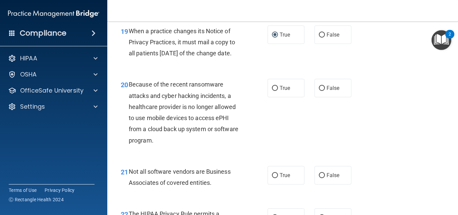
scroll to position [1240, 0]
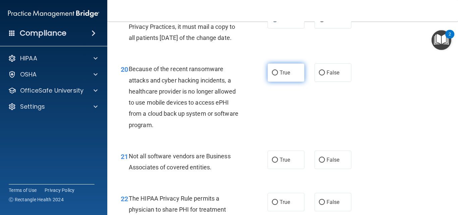
click at [273, 75] on input "True" at bounding box center [275, 72] width 6 height 5
radio input "true"
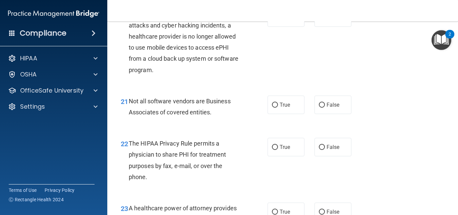
scroll to position [1307, 0]
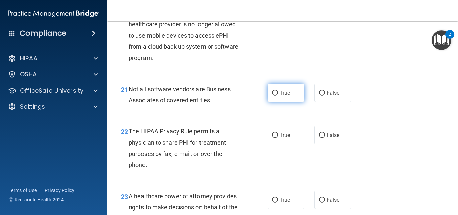
click at [273, 96] on input "True" at bounding box center [275, 92] width 6 height 5
radio input "true"
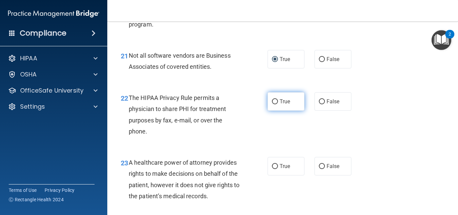
scroll to position [1374, 0]
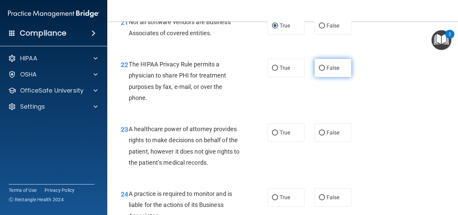
click at [319, 71] on input "False" at bounding box center [322, 68] width 6 height 5
radio input "true"
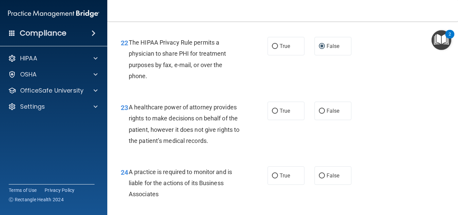
scroll to position [1408, 0]
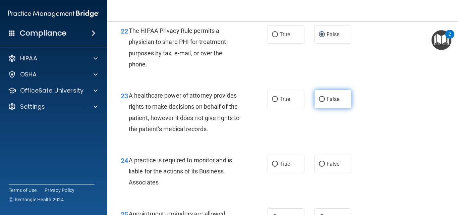
click at [319, 102] on input "False" at bounding box center [322, 99] width 6 height 5
radio input "true"
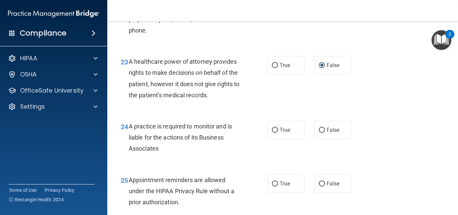
scroll to position [1475, 0]
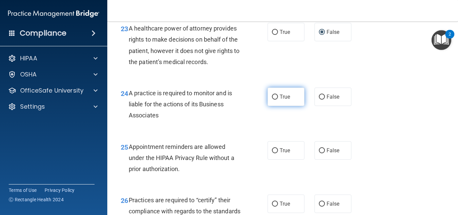
click at [273, 100] on input "True" at bounding box center [275, 97] width 6 height 5
radio input "true"
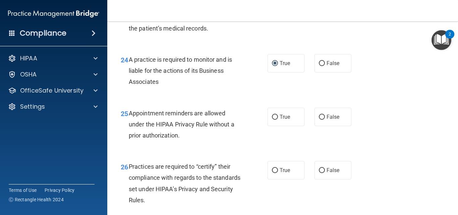
scroll to position [1542, 0]
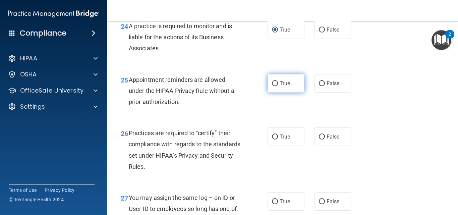
click at [272, 86] on input "True" at bounding box center [275, 83] width 6 height 5
radio input "true"
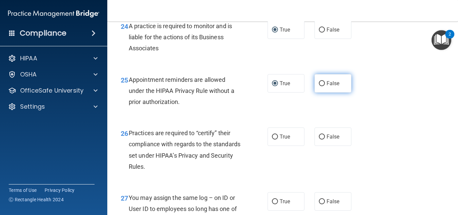
click at [319, 86] on input "False" at bounding box center [322, 83] width 6 height 5
radio input "true"
radio input "false"
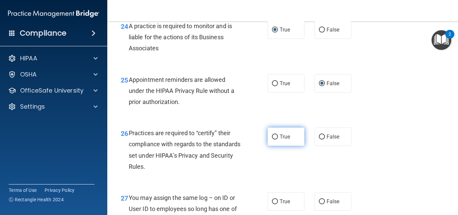
click at [275, 139] on input "True" at bounding box center [275, 136] width 6 height 5
radio input "true"
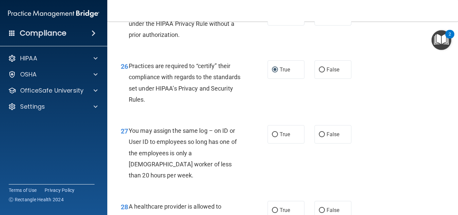
scroll to position [1642, 0]
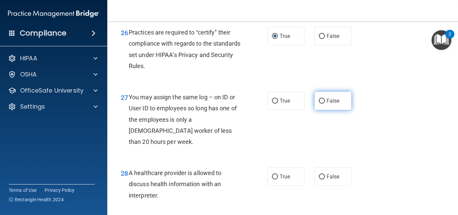
click at [319, 104] on input "False" at bounding box center [322, 101] width 6 height 5
radio input "true"
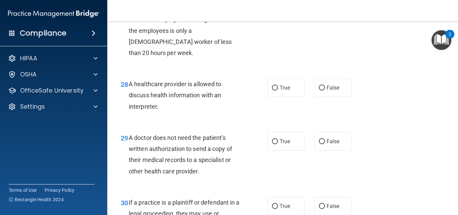
scroll to position [1743, 0]
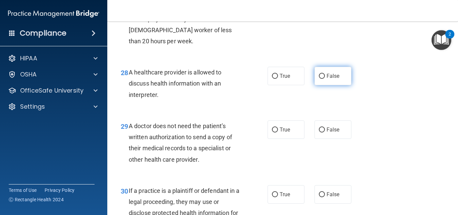
click at [319, 79] on input "False" at bounding box center [322, 76] width 6 height 5
radio input "true"
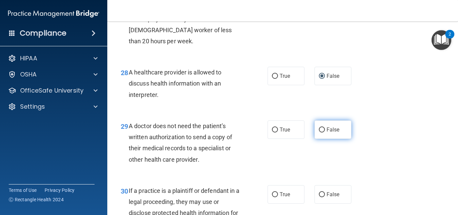
click at [320, 132] on input "False" at bounding box center [322, 129] width 6 height 5
radio input "true"
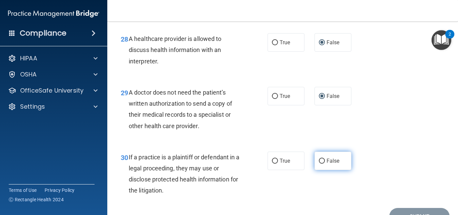
click at [319, 164] on input "False" at bounding box center [322, 161] width 6 height 5
radio input "true"
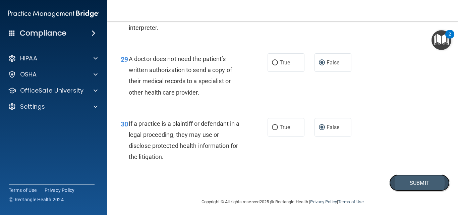
click at [399, 191] on button "Submit" at bounding box center [419, 182] width 60 height 17
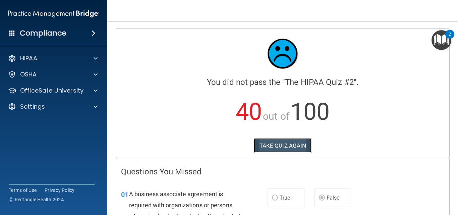
click at [276, 144] on button "TAKE QUIZ AGAIN" at bounding box center [283, 145] width 58 height 15
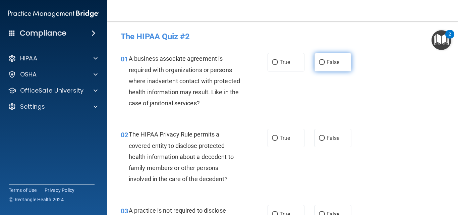
click at [319, 64] on input "False" at bounding box center [322, 62] width 6 height 5
radio input "true"
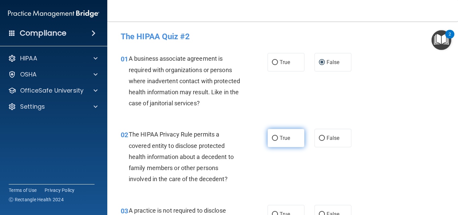
click at [272, 138] on input "True" at bounding box center [275, 138] width 6 height 5
radio input "true"
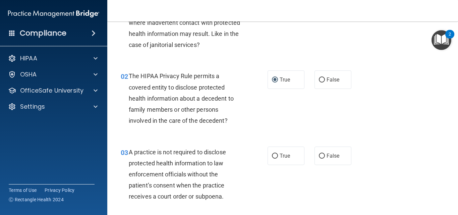
scroll to position [67, 0]
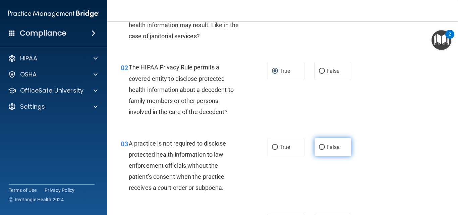
click at [319, 147] on input "False" at bounding box center [322, 147] width 6 height 5
radio input "true"
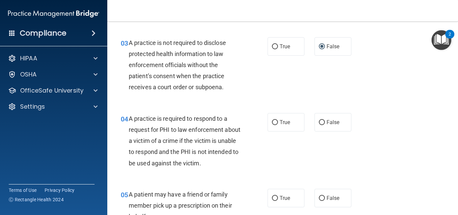
scroll to position [201, 0]
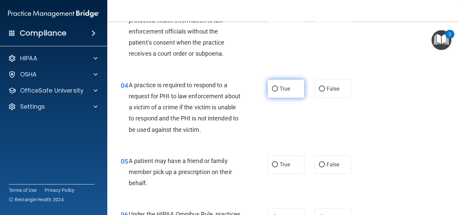
click at [273, 87] on input "True" at bounding box center [275, 88] width 6 height 5
radio input "true"
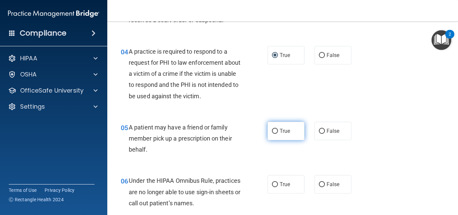
click at [272, 132] on input "True" at bounding box center [275, 131] width 6 height 5
radio input "true"
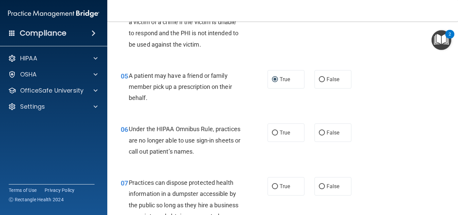
scroll to position [302, 0]
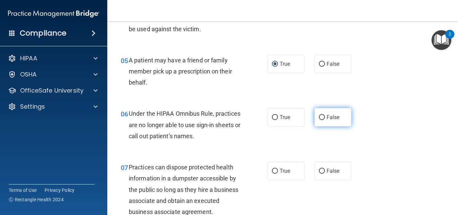
click at [320, 119] on input "False" at bounding box center [322, 117] width 6 height 5
radio input "true"
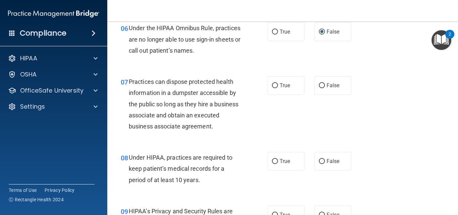
scroll to position [402, 0]
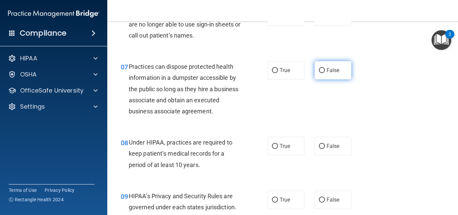
click at [319, 72] on input "False" at bounding box center [322, 70] width 6 height 5
radio input "true"
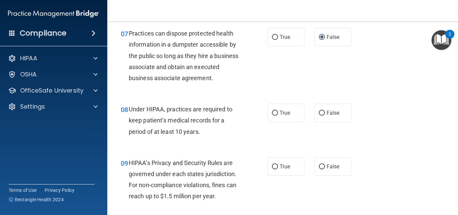
scroll to position [436, 0]
click at [319, 113] on input "False" at bounding box center [322, 112] width 6 height 5
radio input "true"
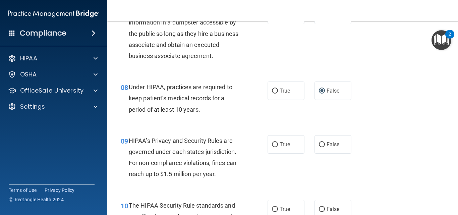
scroll to position [469, 0]
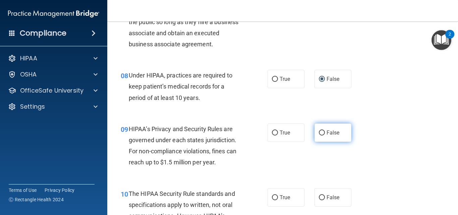
click at [319, 132] on input "False" at bounding box center [322, 132] width 6 height 5
radio input "true"
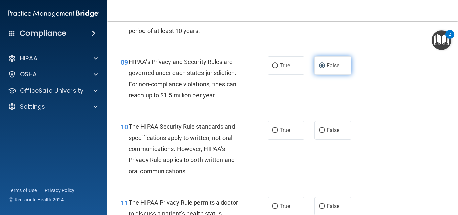
scroll to position [570, 0]
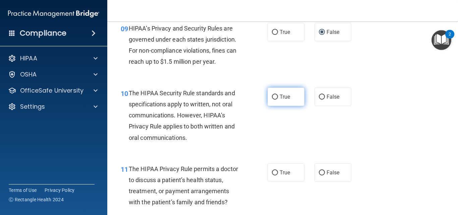
click at [272, 96] on input "True" at bounding box center [275, 97] width 6 height 5
radio input "true"
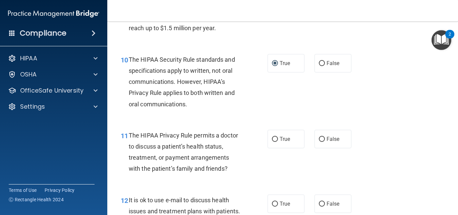
scroll to position [637, 0]
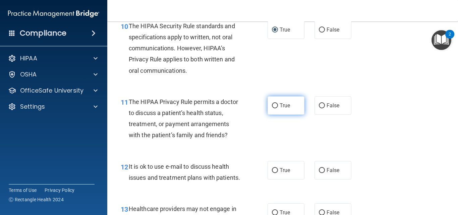
click at [272, 108] on input "True" at bounding box center [275, 105] width 6 height 5
radio input "true"
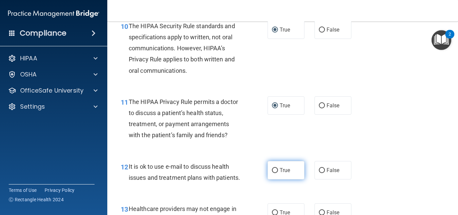
click at [273, 170] on input "True" at bounding box center [275, 170] width 6 height 5
radio input "true"
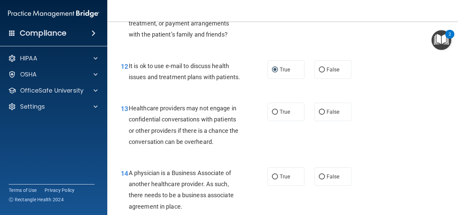
scroll to position [771, 0]
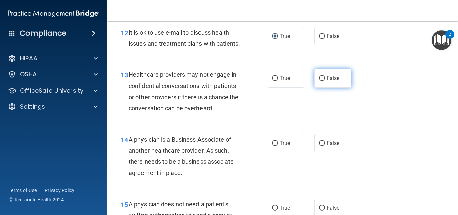
click at [320, 81] on input "False" at bounding box center [322, 78] width 6 height 5
radio input "true"
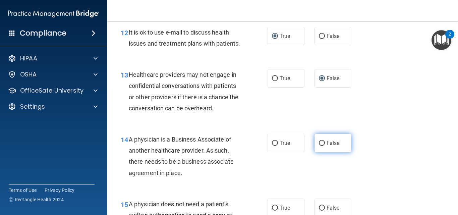
click at [319, 146] on input "False" at bounding box center [322, 143] width 6 height 5
radio input "true"
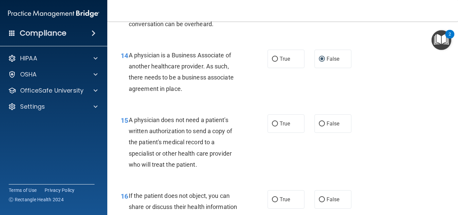
scroll to position [871, 0]
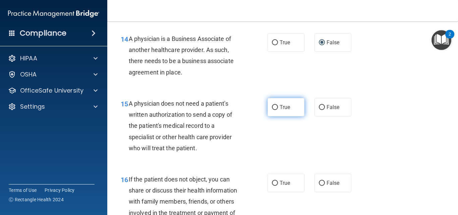
click at [274, 110] on input "True" at bounding box center [275, 107] width 6 height 5
radio input "true"
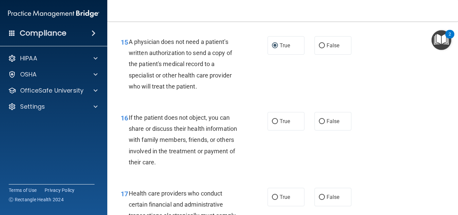
scroll to position [938, 0]
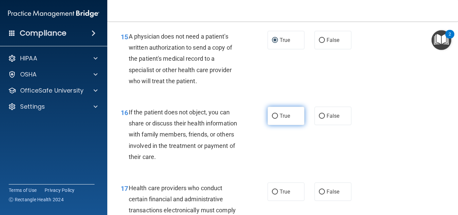
click at [273, 119] on input "True" at bounding box center [275, 116] width 6 height 5
radio input "true"
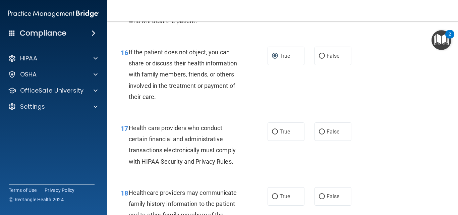
scroll to position [1006, 0]
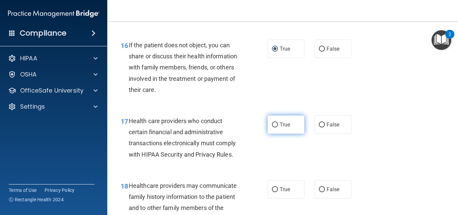
click at [275, 127] on input "True" at bounding box center [275, 124] width 6 height 5
radio input "true"
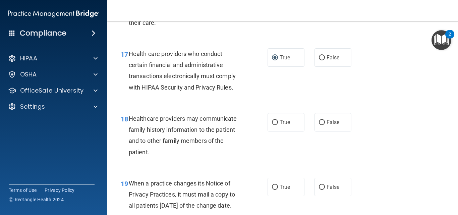
scroll to position [1106, 0]
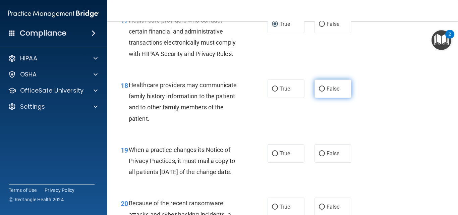
click at [320, 92] on input "False" at bounding box center [322, 88] width 6 height 5
radio input "true"
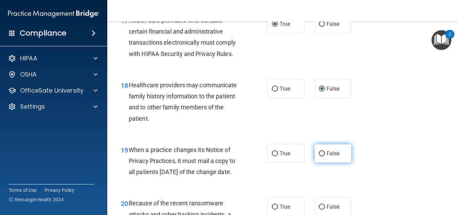
click at [319, 156] on input "False" at bounding box center [322, 153] width 6 height 5
radio input "true"
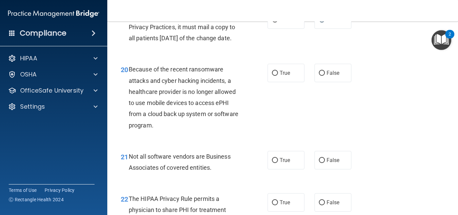
scroll to position [1240, 0]
click at [319, 75] on input "False" at bounding box center [322, 72] width 6 height 5
radio input "true"
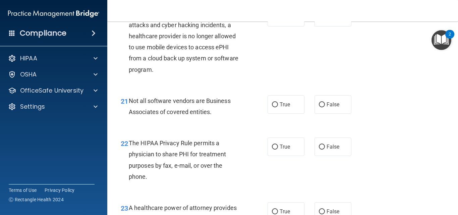
scroll to position [1307, 0]
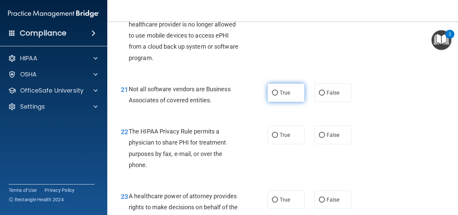
click at [272, 96] on input "True" at bounding box center [275, 92] width 6 height 5
radio input "true"
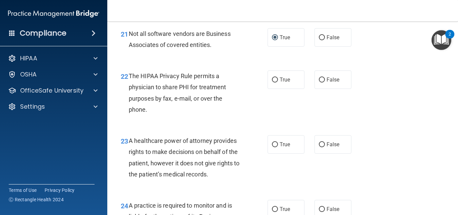
scroll to position [1374, 0]
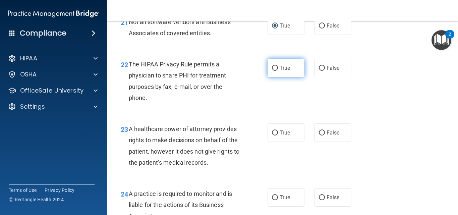
click at [273, 71] on input "True" at bounding box center [275, 68] width 6 height 5
radio input "true"
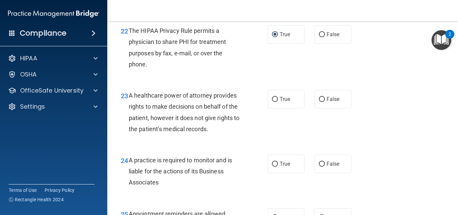
scroll to position [1441, 0]
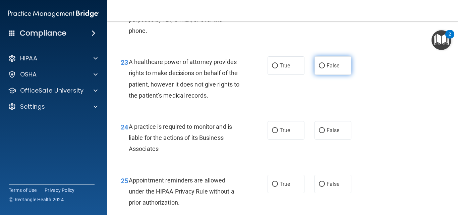
click at [319, 68] on input "False" at bounding box center [322, 65] width 6 height 5
radio input "true"
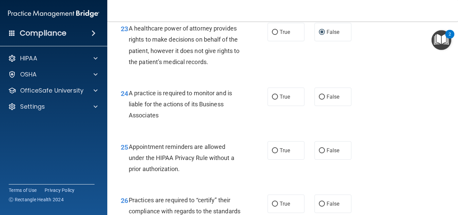
scroll to position [1508, 0]
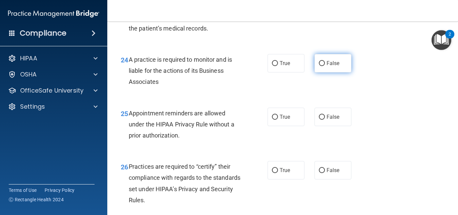
click at [319, 66] on input "False" at bounding box center [322, 63] width 6 height 5
radio input "true"
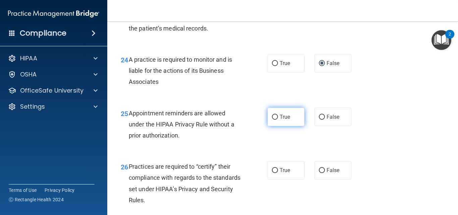
click at [276, 126] on label "True" at bounding box center [285, 117] width 37 height 18
click at [276, 120] on input "True" at bounding box center [275, 117] width 6 height 5
radio input "true"
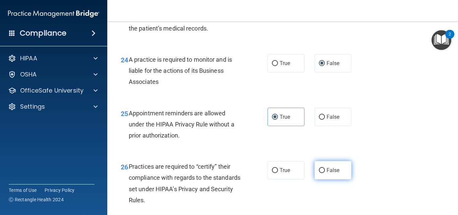
click at [319, 173] on input "False" at bounding box center [322, 170] width 6 height 5
radio input "true"
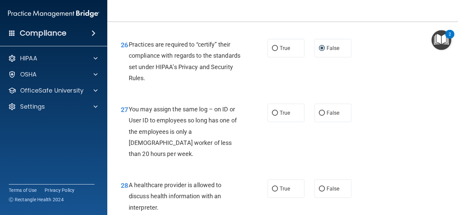
scroll to position [1642, 0]
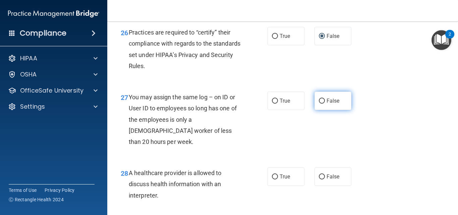
click at [319, 104] on input "False" at bounding box center [322, 101] width 6 height 5
radio input "true"
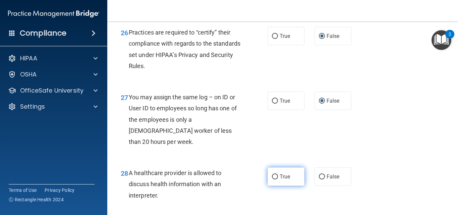
click at [272, 179] on input "True" at bounding box center [275, 176] width 6 height 5
radio input "true"
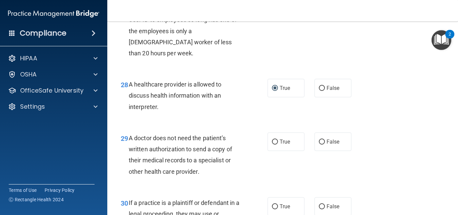
scroll to position [1743, 0]
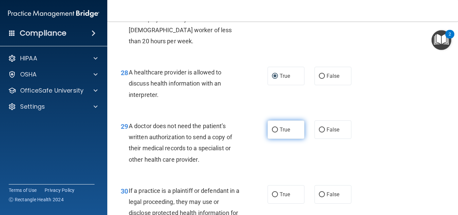
click at [274, 132] on input "True" at bounding box center [275, 129] width 6 height 5
radio input "true"
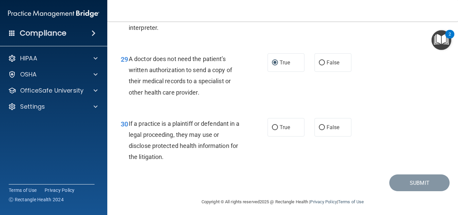
scroll to position [1824, 0]
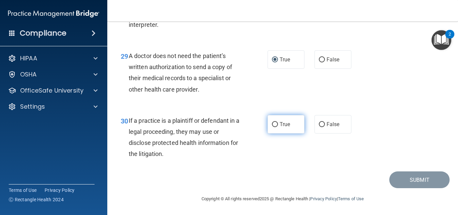
click at [272, 125] on input "True" at bounding box center [275, 124] width 6 height 5
radio input "true"
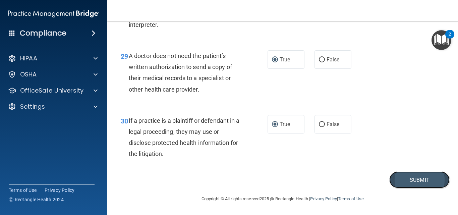
click at [394, 181] on button "Submit" at bounding box center [419, 179] width 60 height 17
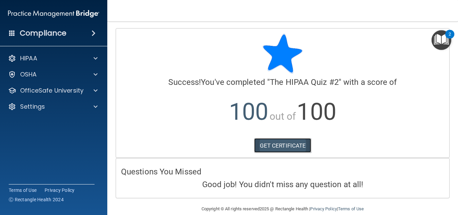
click at [295, 145] on link "GET CERTIFICATE" at bounding box center [282, 145] width 57 height 15
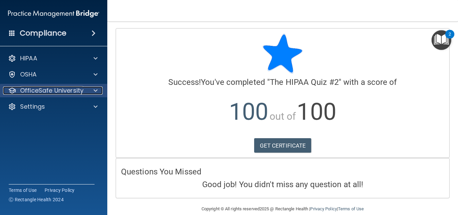
click at [96, 89] on span at bounding box center [96, 90] width 4 height 8
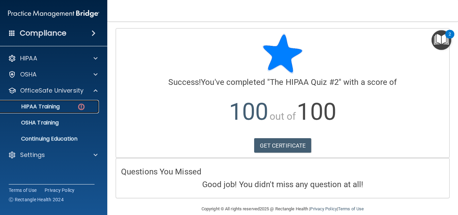
click at [52, 106] on p "HIPAA Training" at bounding box center [31, 106] width 55 height 7
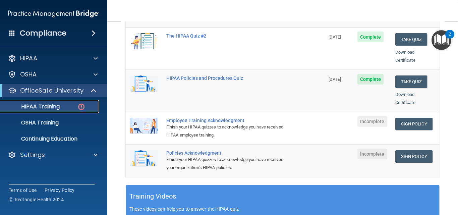
scroll to position [143, 0]
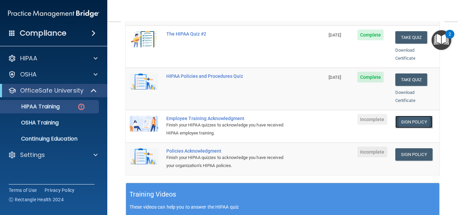
click at [398, 116] on link "Sign Policy" at bounding box center [413, 122] width 37 height 12
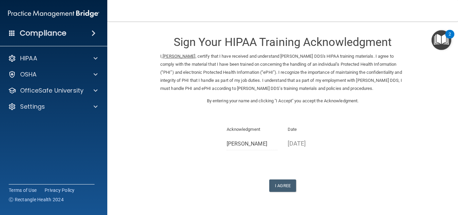
click at [170, 56] on ins "[PERSON_NAME]" at bounding box center [179, 56] width 33 height 5
click at [278, 187] on button "I Agree" at bounding box center [282, 185] width 27 height 12
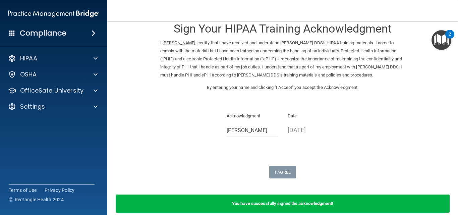
scroll to position [46, 0]
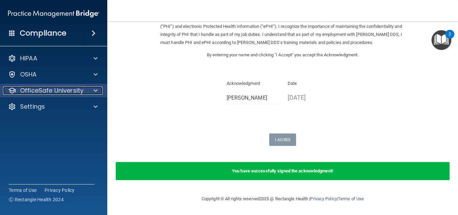
click at [93, 91] on div at bounding box center [94, 90] width 17 height 8
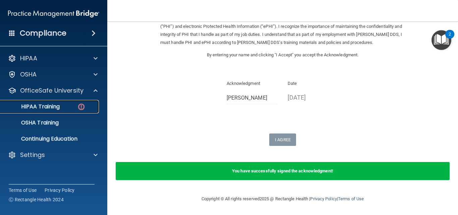
click at [64, 108] on div "HIPAA Training" at bounding box center [50, 106] width 92 height 7
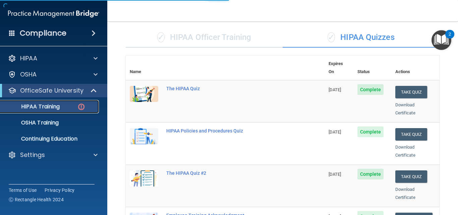
scroll to position [313, 0]
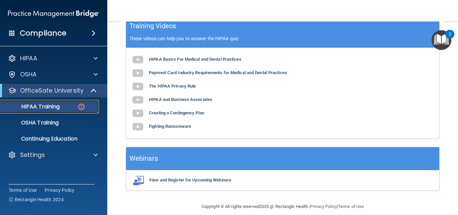
click at [74, 106] on div "HIPAA Training" at bounding box center [50, 106] width 92 height 7
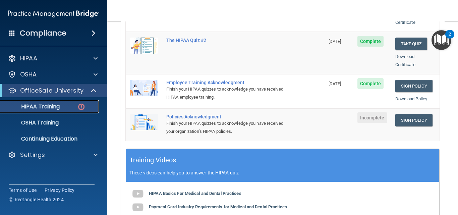
scroll to position [182, 0]
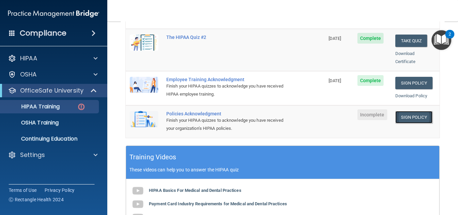
click at [401, 111] on link "Sign Policy" at bounding box center [413, 117] width 37 height 12
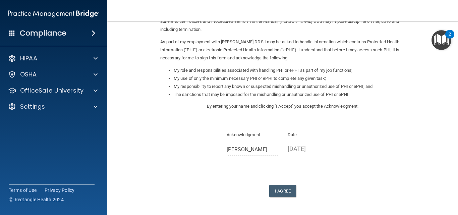
scroll to position [92, 0]
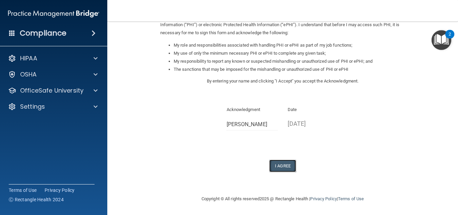
click at [279, 166] on button "I Agree" at bounding box center [282, 166] width 27 height 12
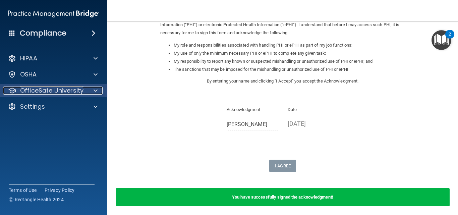
click at [96, 89] on span at bounding box center [96, 90] width 4 height 8
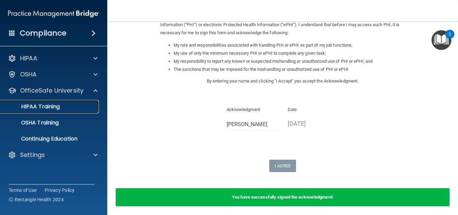
click at [73, 104] on div "HIPAA Training" at bounding box center [50, 106] width 92 height 7
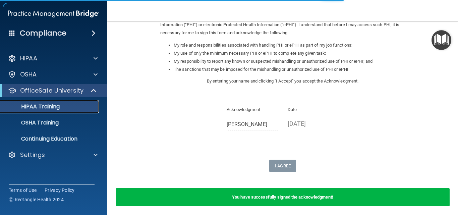
scroll to position [288, 0]
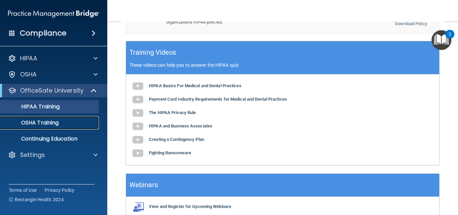
click at [66, 122] on div "OSHA Training" at bounding box center [50, 122] width 92 height 7
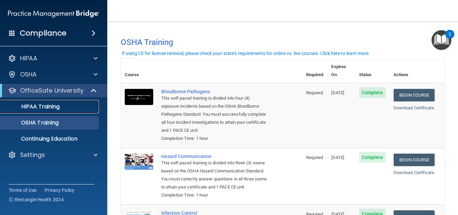
click at [43, 106] on p "HIPAA Training" at bounding box center [31, 106] width 55 height 7
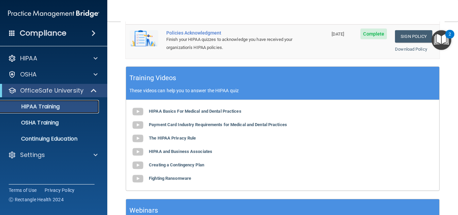
scroll to position [267, 0]
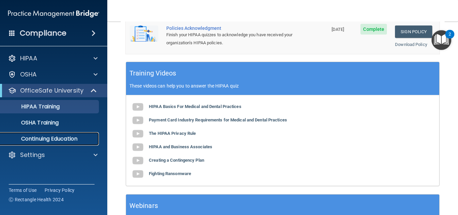
click at [43, 138] on p "Continuing Education" at bounding box center [50, 138] width 92 height 7
